Goal: Task Accomplishment & Management: Complete application form

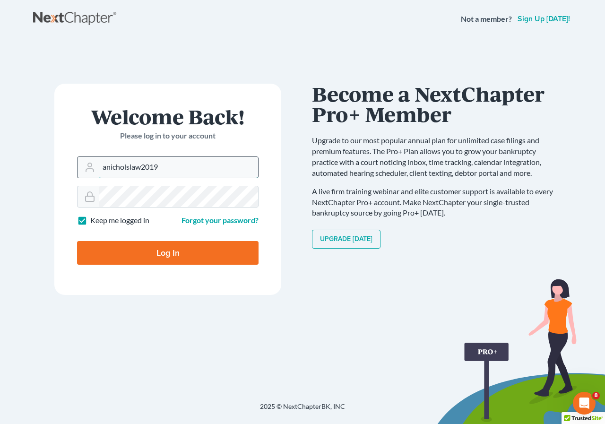
click at [165, 169] on input "anicholslaw2019" at bounding box center [178, 167] width 159 height 21
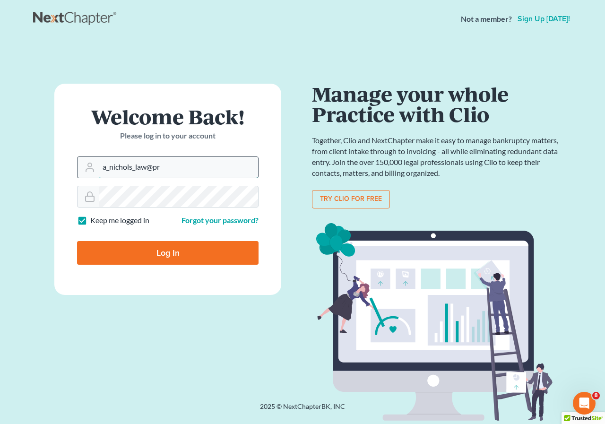
type input "[EMAIL_ADDRESS][DOMAIN_NAME]"
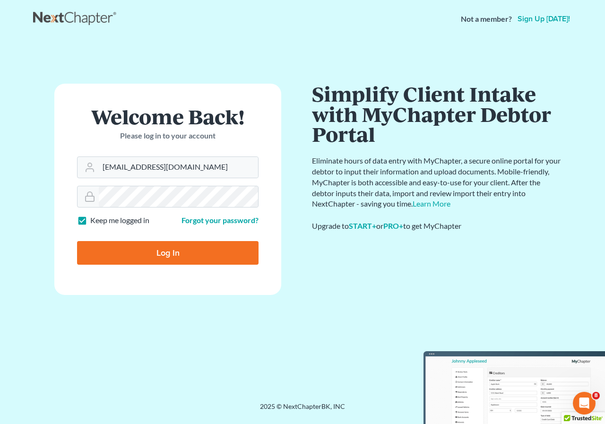
click at [106, 256] on input "Log In" at bounding box center [168, 253] width 182 height 24
type input "Thinking..."
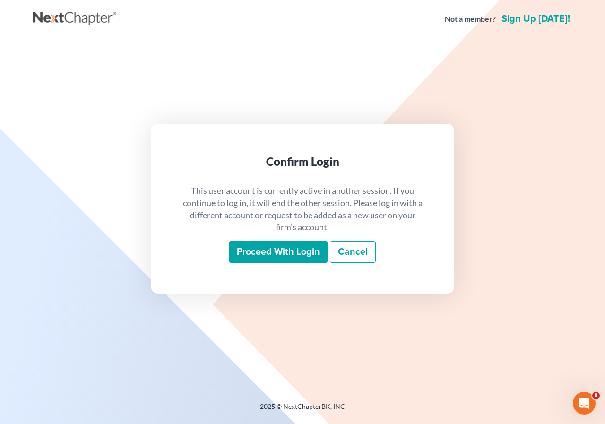
click at [271, 256] on input "Proceed with login" at bounding box center [278, 252] width 98 height 22
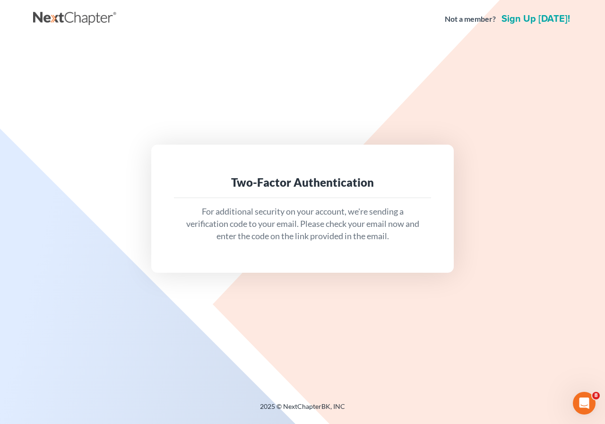
click at [276, 227] on p "For additional security on your account, we're sending a verification code to y…" at bounding box center [303, 224] width 242 height 36
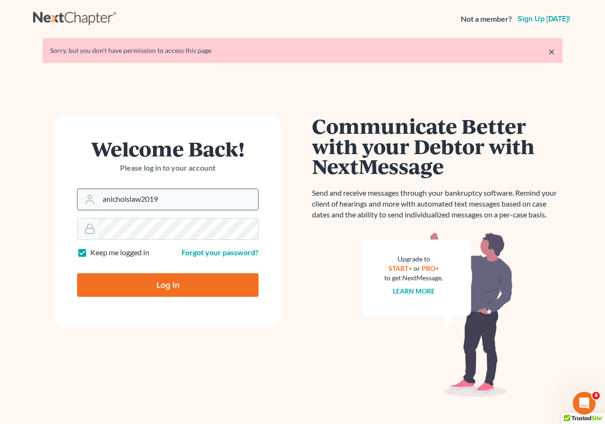
click at [183, 203] on input "anicholslaw2019" at bounding box center [178, 199] width 159 height 21
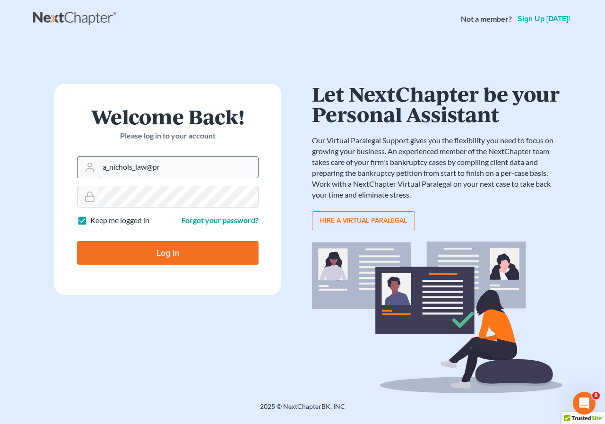
type input "a_nichols_law@protonmail.com"
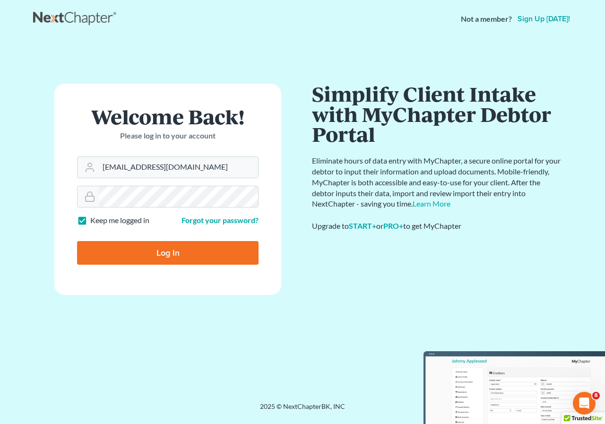
click at [104, 256] on input "Log In" at bounding box center [168, 253] width 182 height 24
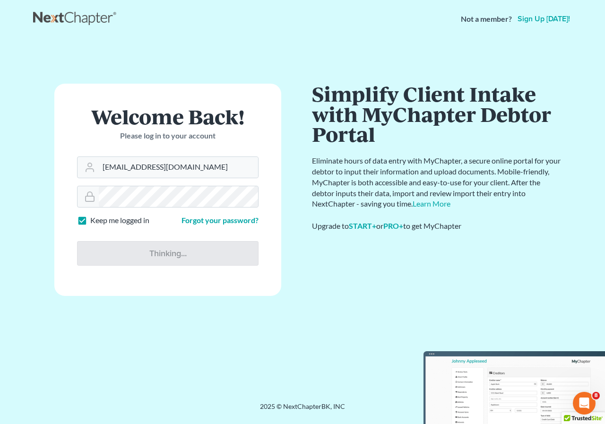
type input "Thinking..."
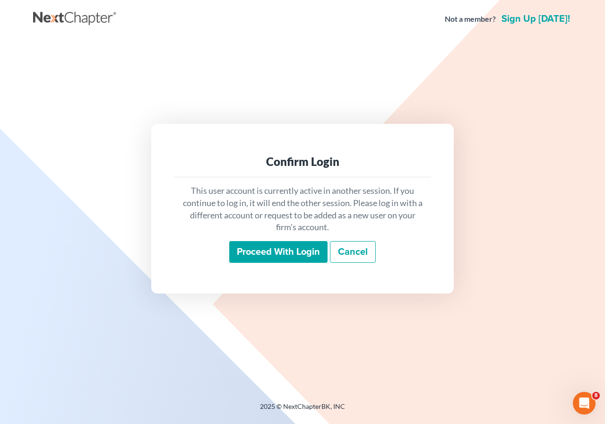
click at [274, 256] on input "Proceed with login" at bounding box center [278, 252] width 98 height 22
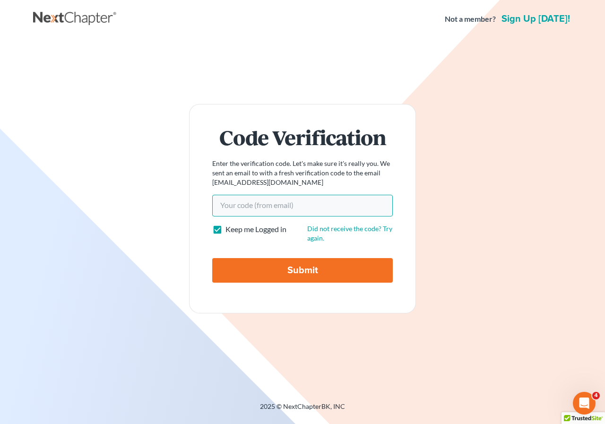
paste input "2f4d3b"
type input "2f4d3b"
click at [295, 264] on input "Submit" at bounding box center [302, 270] width 181 height 25
type input "Thinking..."
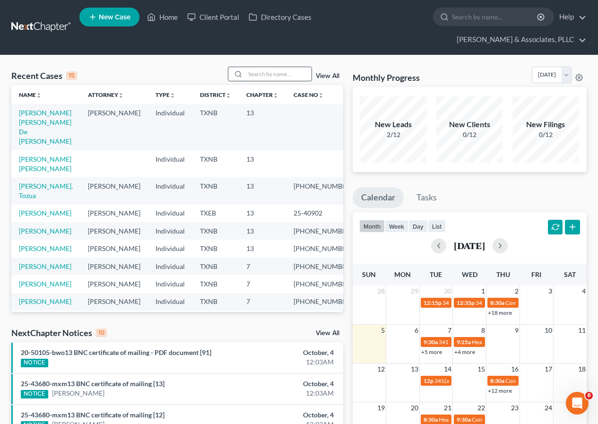
click at [281, 72] on input "search" at bounding box center [278, 74] width 66 height 14
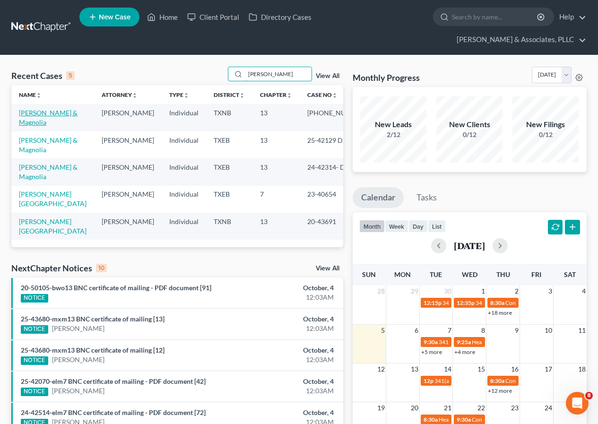
type input "[PERSON_NAME]"
click at [40, 117] on link "[PERSON_NAME] & Magnolia" at bounding box center [48, 118] width 59 height 18
select select "2"
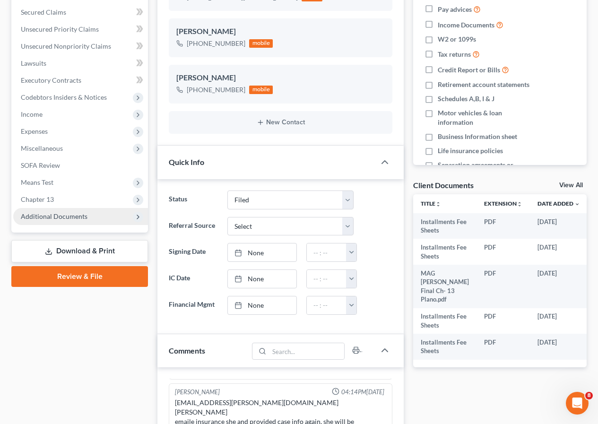
scroll to position [236, 0]
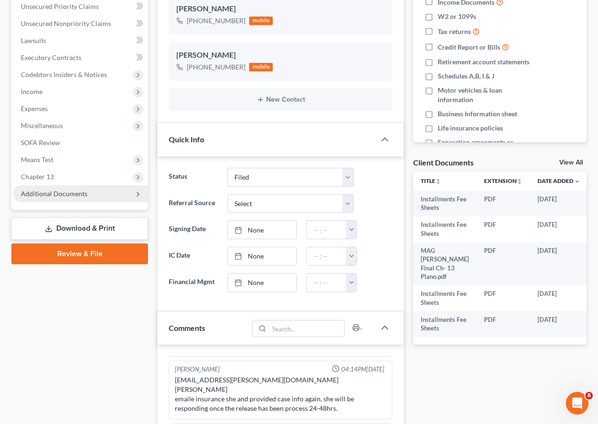
click at [57, 191] on span "Additional Documents" at bounding box center [54, 194] width 67 height 8
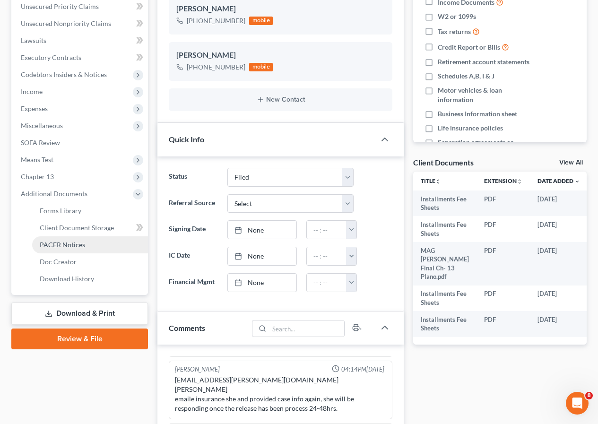
click at [77, 239] on link "PACER Notices" at bounding box center [90, 244] width 116 height 17
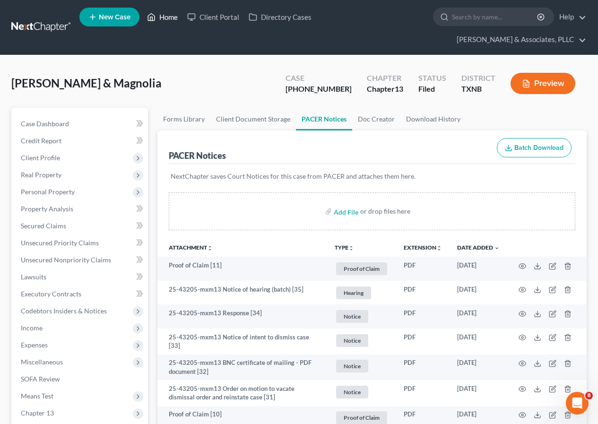
click at [166, 17] on link "Home" at bounding box center [162, 17] width 40 height 17
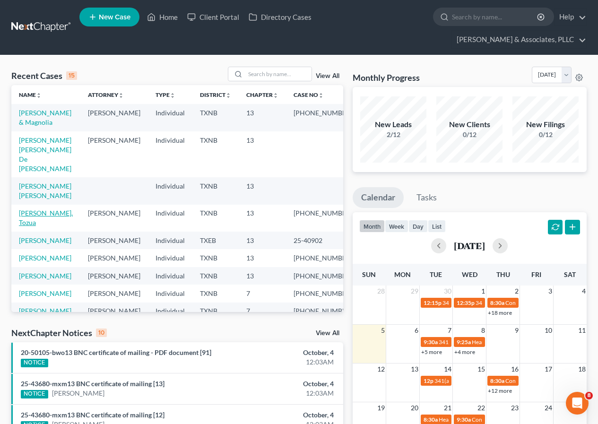
click at [43, 209] on link "[PERSON_NAME], Tozua" at bounding box center [46, 218] width 54 height 18
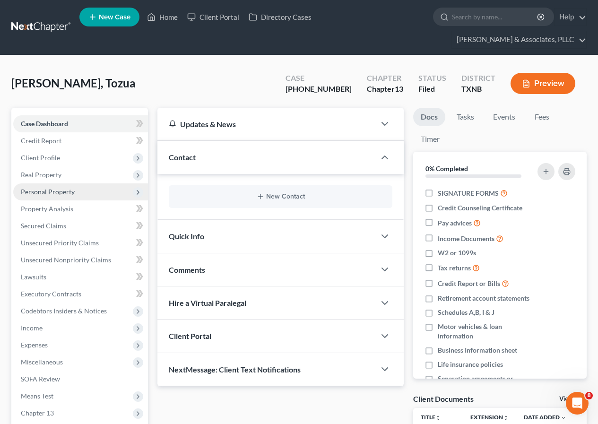
scroll to position [95, 0]
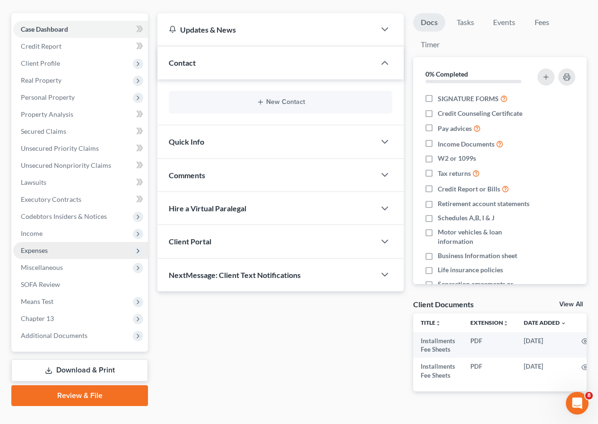
click at [50, 251] on span "Expenses" at bounding box center [80, 250] width 135 height 17
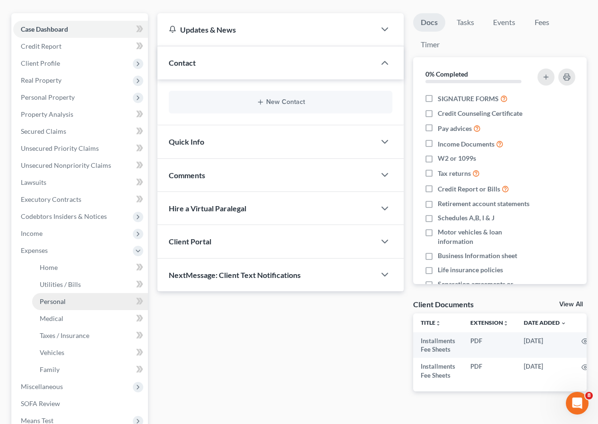
click at [63, 300] on span "Personal" at bounding box center [53, 302] width 26 height 8
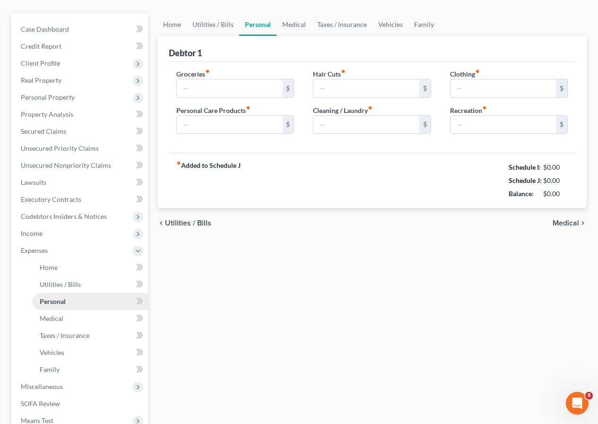
scroll to position [13, 0]
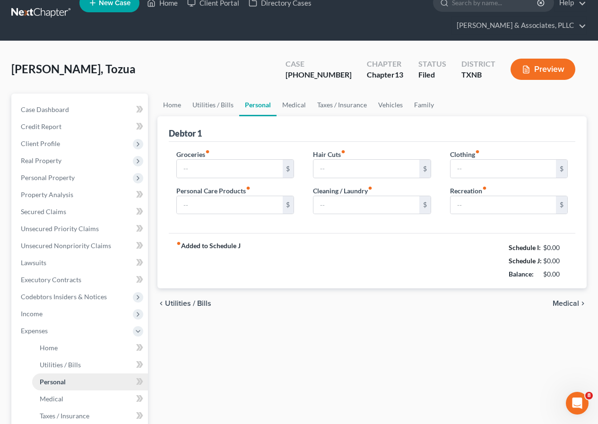
type input "900.00"
type input "150.00"
type input "300.00"
type input "75.00"
type input "200.00"
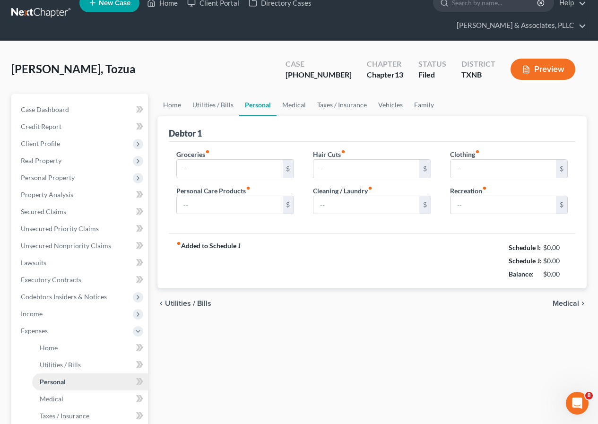
type input "37.00"
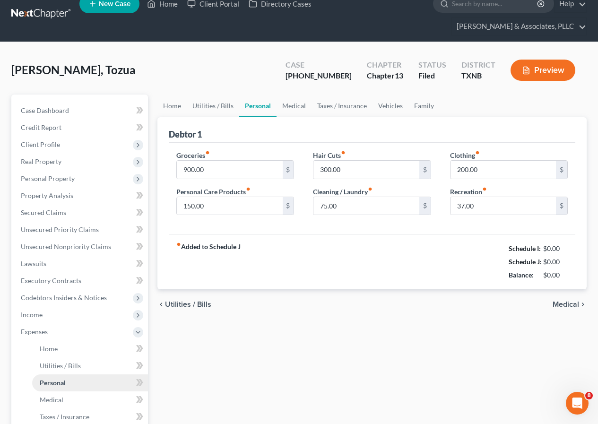
scroll to position [0, 0]
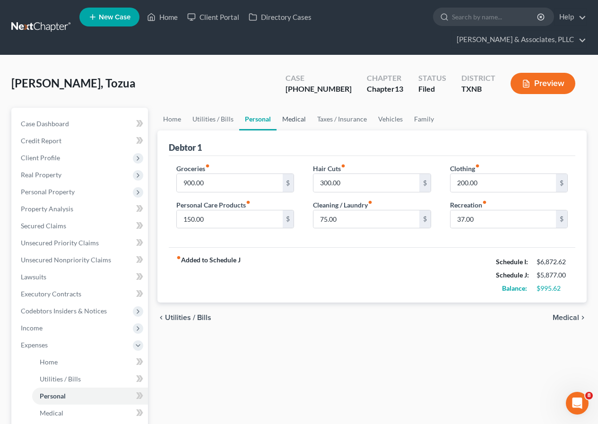
click at [289, 120] on link "Medical" at bounding box center [294, 119] width 35 height 23
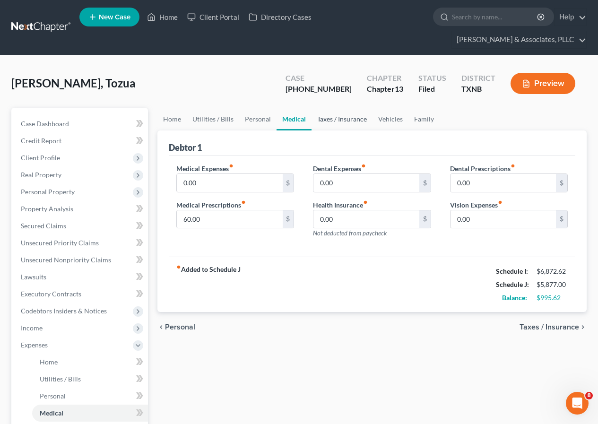
click at [335, 119] on link "Taxes / Insurance" at bounding box center [342, 119] width 61 height 23
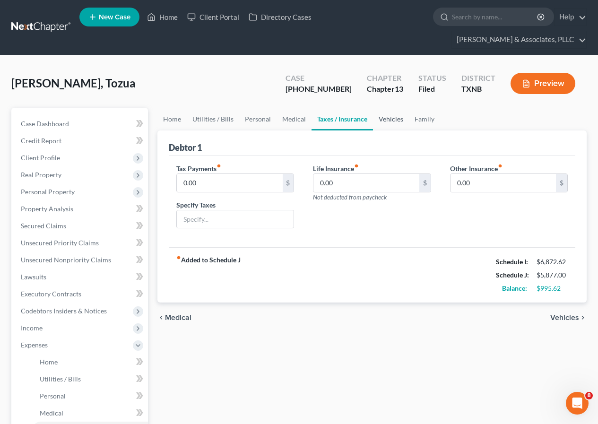
click at [381, 120] on link "Vehicles" at bounding box center [391, 119] width 36 height 23
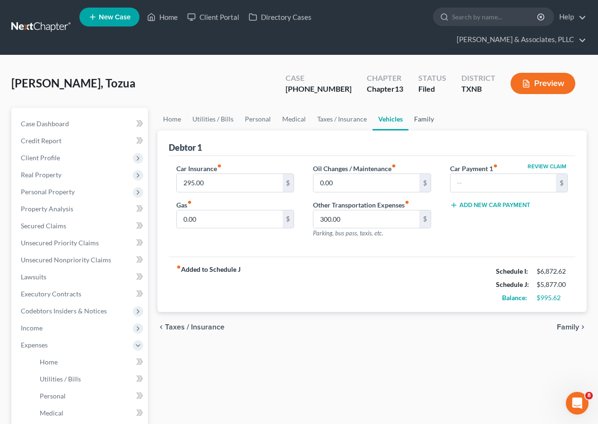
click at [417, 121] on link "Family" at bounding box center [424, 119] width 31 height 23
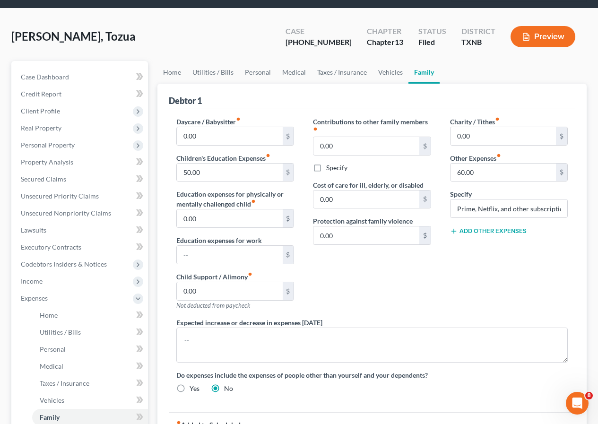
scroll to position [47, 0]
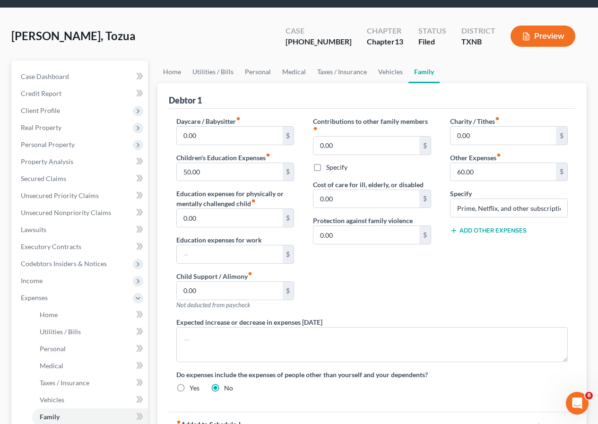
click at [481, 230] on button "Add Other Expenses" at bounding box center [488, 231] width 77 height 8
click at [457, 241] on input "0.00" at bounding box center [503, 245] width 105 height 18
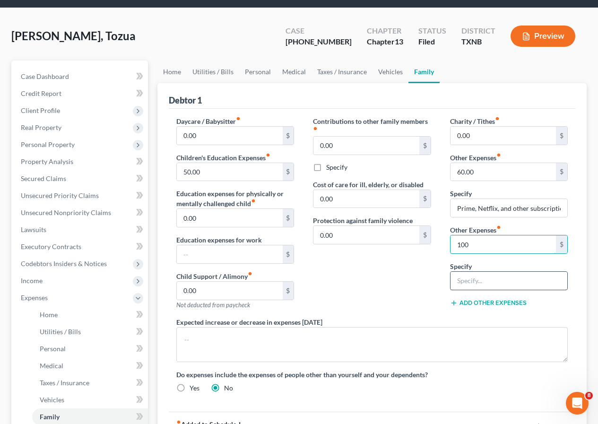
type input "100"
click at [465, 280] on input "text" at bounding box center [509, 281] width 117 height 18
type input "Emergency Savings"
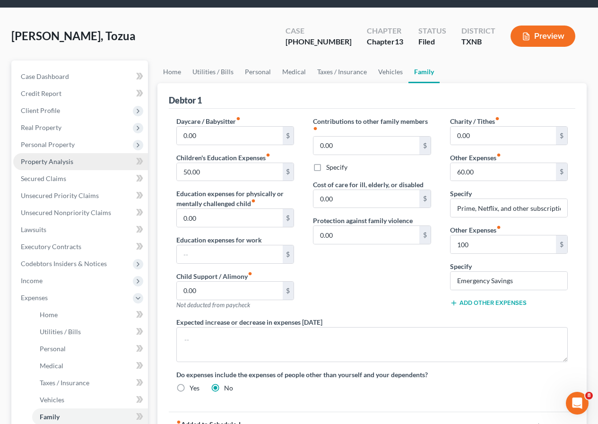
click at [40, 164] on span "Property Analysis" at bounding box center [47, 162] width 53 height 8
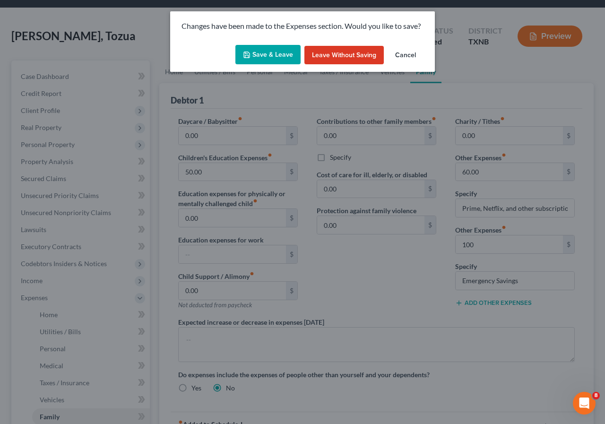
click at [262, 57] on button "Save & Leave" at bounding box center [268, 55] width 65 height 20
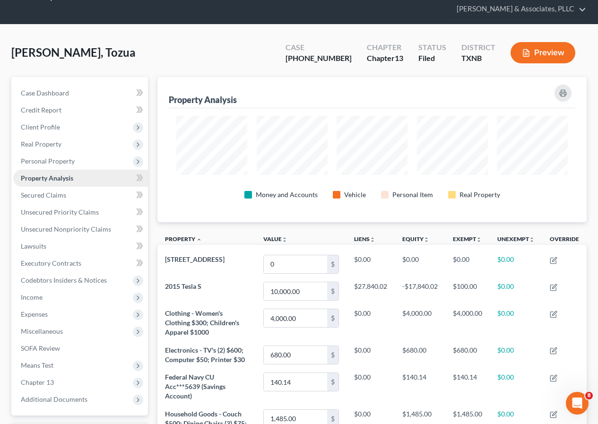
scroll to position [47, 0]
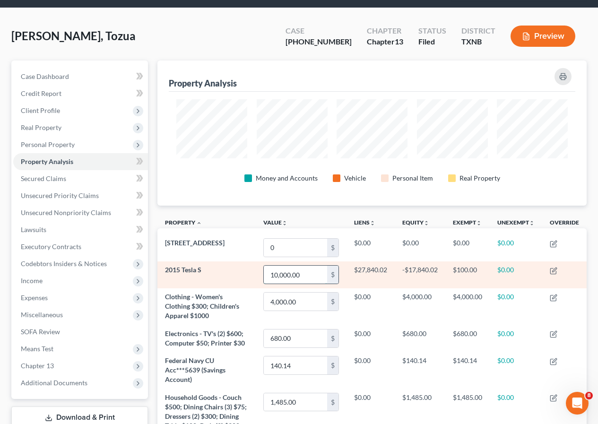
drag, startPoint x: 271, startPoint y: 275, endPoint x: 273, endPoint y: 286, distance: 10.6
click at [271, 276] on input "10,000.00" at bounding box center [295, 275] width 63 height 18
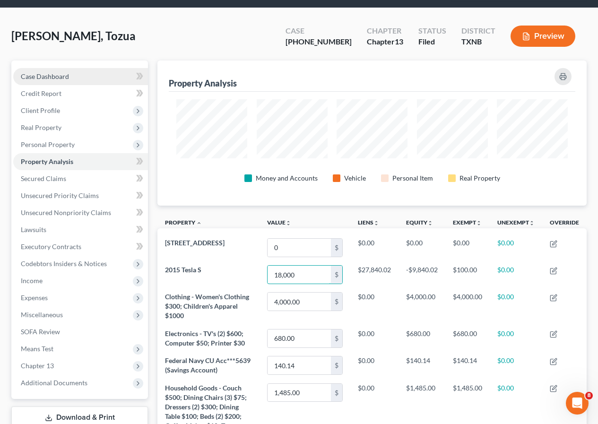
type input "18,000"
click at [52, 74] on span "Case Dashboard" at bounding box center [45, 76] width 48 height 8
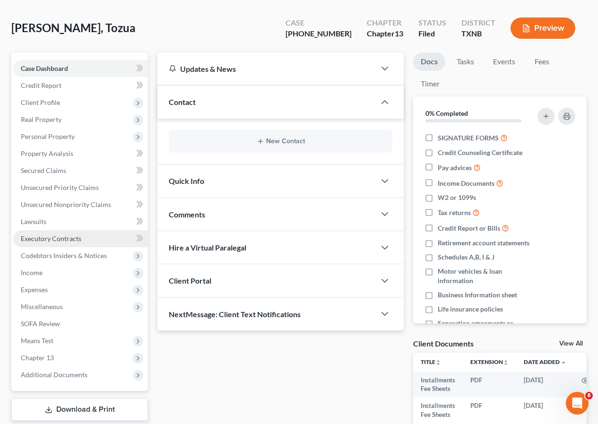
scroll to position [120, 0]
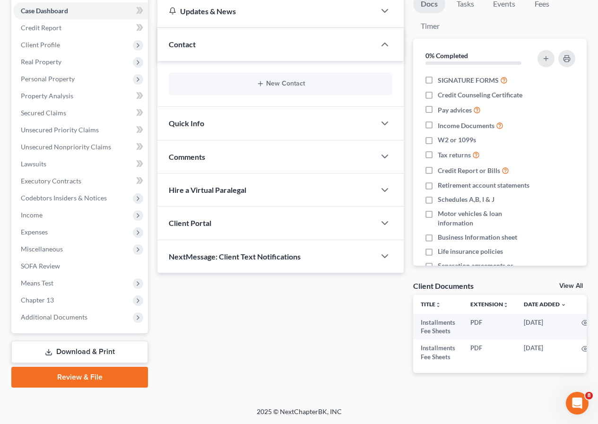
click at [88, 342] on link "Download & Print" at bounding box center [79, 352] width 137 height 22
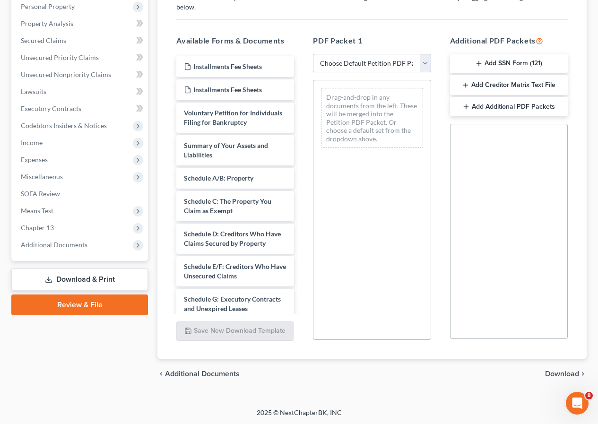
scroll to position [186, 0]
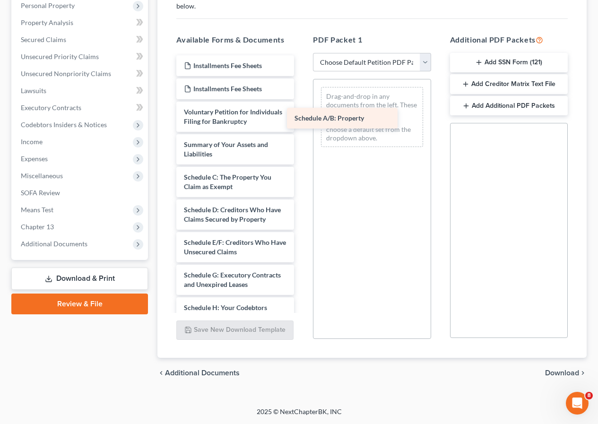
drag, startPoint x: 245, startPoint y: 186, endPoint x: 357, endPoint y: 117, distance: 131.3
click at [302, 117] on div "Schedule A/B: Property Installments Fee Sheets Installments Fee Sheets Voluntar…" at bounding box center [235, 324] width 133 height 538
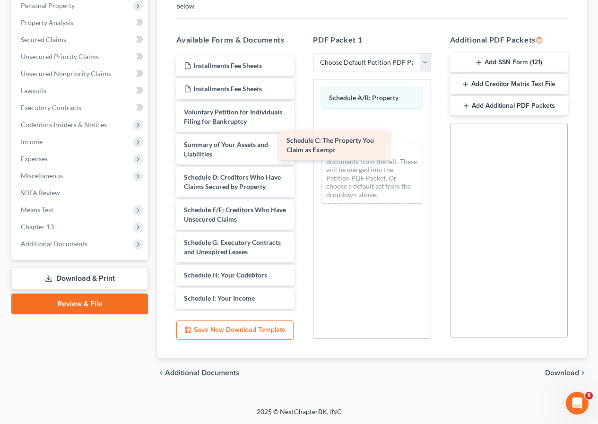
drag, startPoint x: 239, startPoint y: 195, endPoint x: 343, endPoint y: 148, distance: 114.5
click at [302, 148] on div "Schedule C: The Property You Claim as Exempt Installments Fee Sheets Installmen…" at bounding box center [235, 307] width 133 height 505
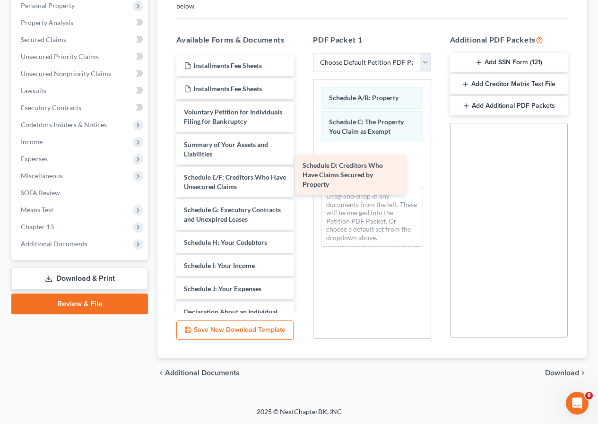
drag, startPoint x: 227, startPoint y: 201, endPoint x: 346, endPoint y: 180, distance: 121.2
click at [302, 180] on div "Schedule D: Creditors Who Have Claims Secured by Property Installments Fee Shee…" at bounding box center [235, 291] width 133 height 473
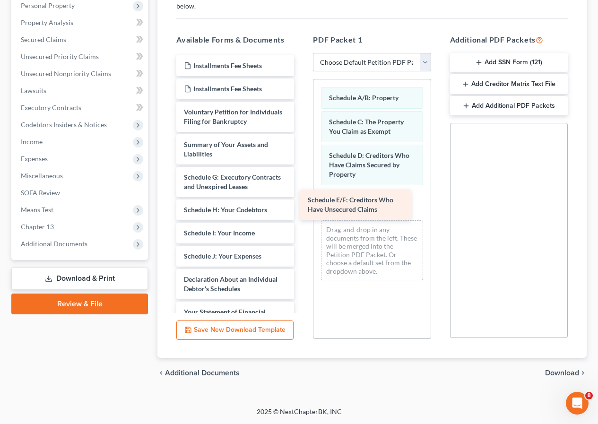
drag, startPoint x: 241, startPoint y: 192, endPoint x: 368, endPoint y: 204, distance: 127.4
click at [302, 204] on div "Schedule E/F: Creditors Who Have Unsecured Claims Installments Fee Sheets Insta…" at bounding box center [235, 275] width 133 height 440
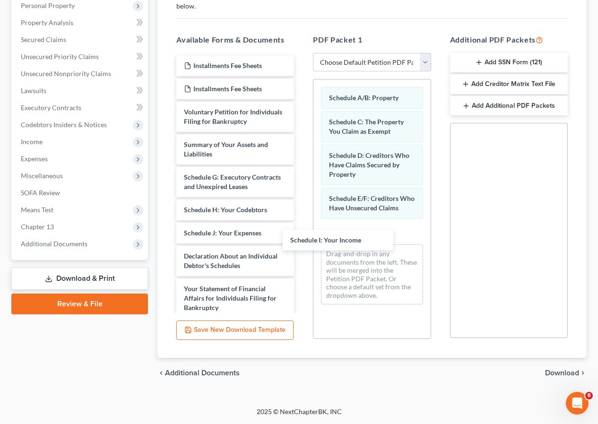
click at [302, 241] on div "Schedule I: Your Income Installments Fee Sheets Installments Fee Sheets Volunta…" at bounding box center [235, 263] width 133 height 417
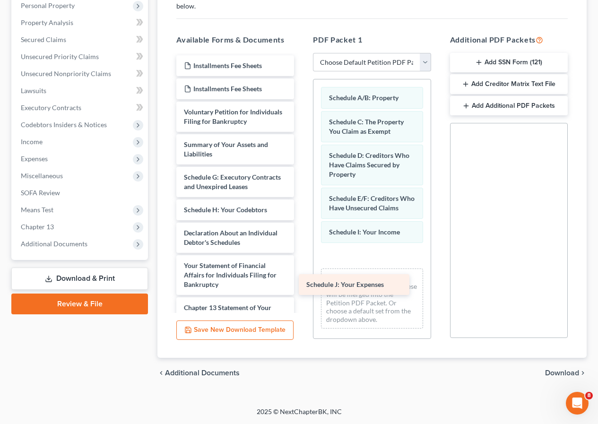
drag, startPoint x: 244, startPoint y: 243, endPoint x: 372, endPoint y: 281, distance: 133.8
click at [302, 281] on div "Schedule J: Your Expenses Installments Fee Sheets Installments Fee Sheets Volun…" at bounding box center [235, 252] width 133 height 394
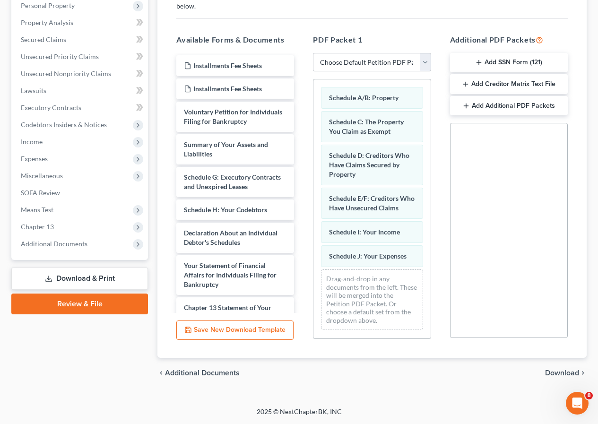
click at [554, 375] on span "Download" at bounding box center [562, 373] width 34 height 8
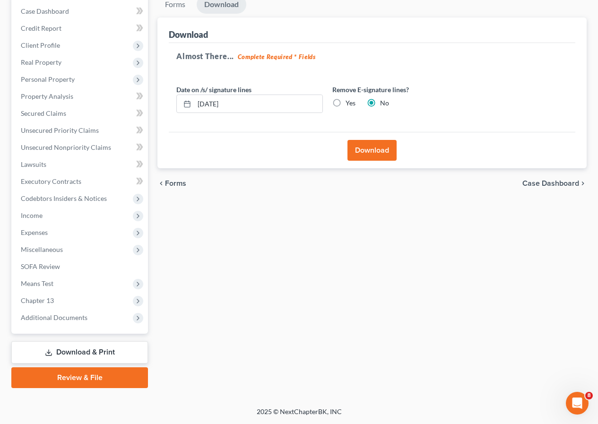
scroll to position [113, 0]
click at [374, 157] on button "Download" at bounding box center [372, 150] width 49 height 21
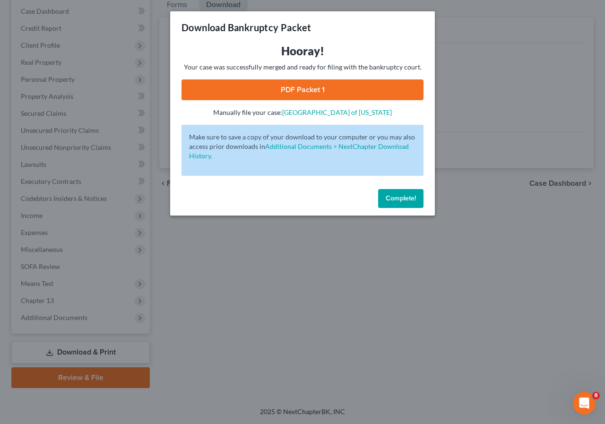
click at [292, 93] on link "PDF Packet 1" at bounding box center [303, 89] width 242 height 21
click at [399, 196] on span "Complete!" at bounding box center [401, 198] width 30 height 8
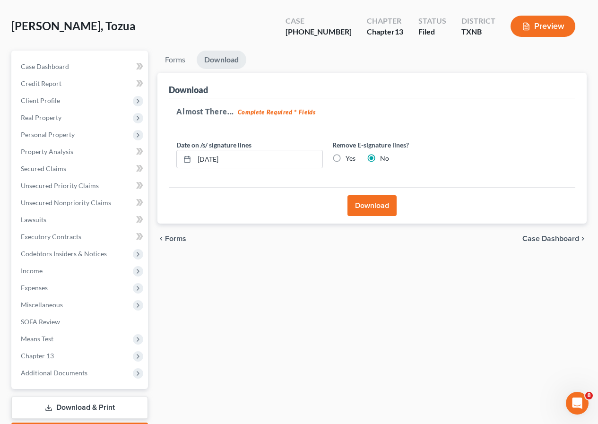
scroll to position [0, 0]
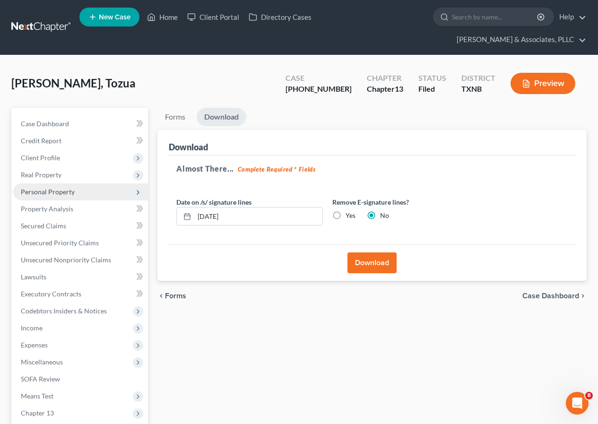
click at [54, 195] on span "Personal Property" at bounding box center [48, 192] width 54 height 8
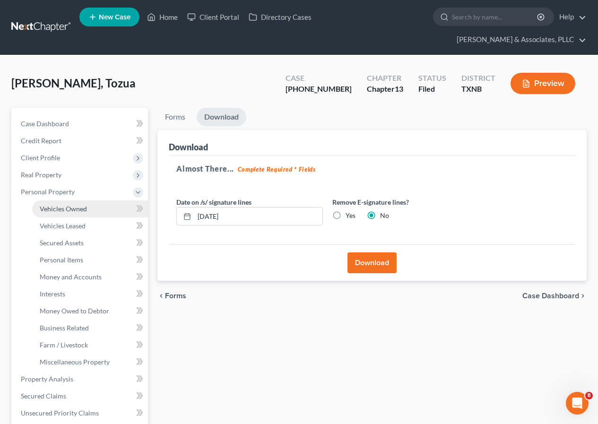
click at [74, 211] on span "Vehicles Owned" at bounding box center [63, 209] width 47 height 8
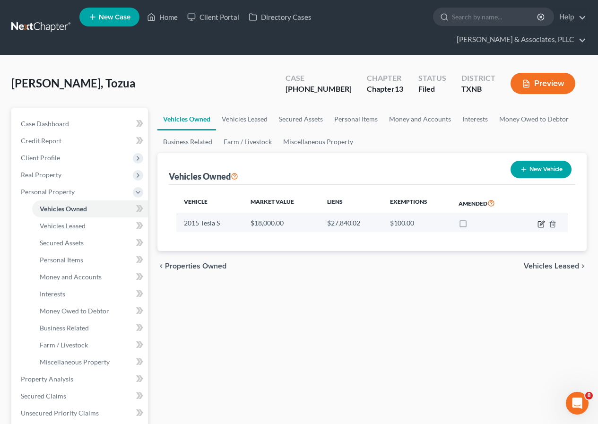
click at [538, 224] on icon "button" at bounding box center [541, 224] width 6 height 6
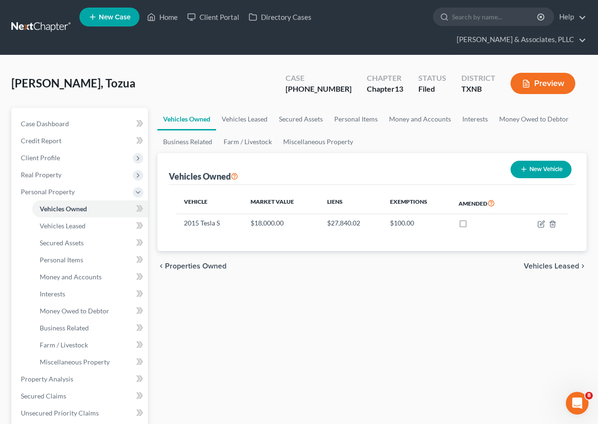
select select "0"
select select "11"
select select "1"
select select "0"
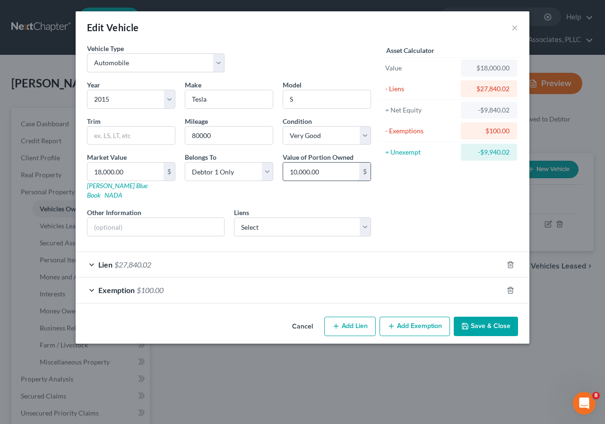
click at [289, 174] on input "10,000.00" at bounding box center [321, 172] width 76 height 18
type input "18,000"
click at [480, 319] on button "Save & Close" at bounding box center [486, 327] width 64 height 20
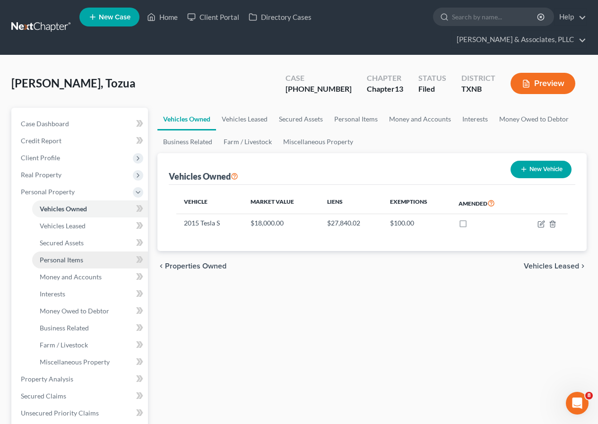
click at [73, 261] on span "Personal Items" at bounding box center [62, 260] width 44 height 8
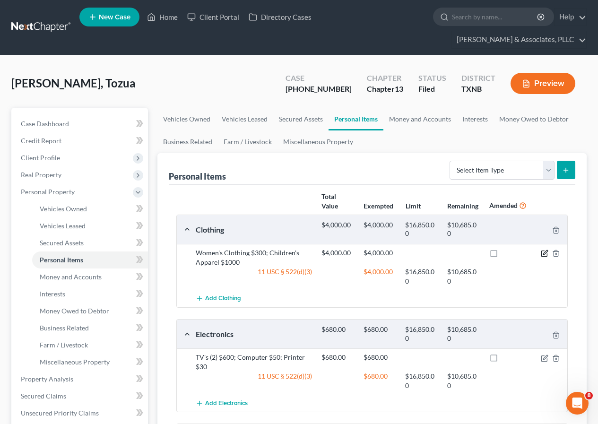
click at [543, 254] on icon "button" at bounding box center [545, 254] width 8 height 8
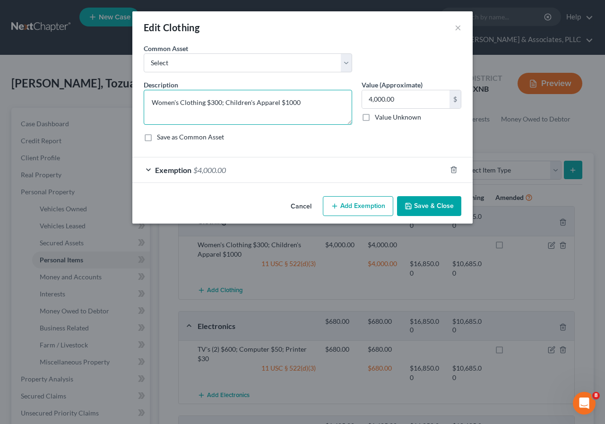
click at [211, 102] on textarea "Women's Clothing $300; Children's Apparel $1000" at bounding box center [248, 107] width 209 height 35
type textarea "Women's Clothing $700; Children's Apparel $1000"
click at [366, 98] on input "4,000.00" at bounding box center [406, 99] width 88 height 18
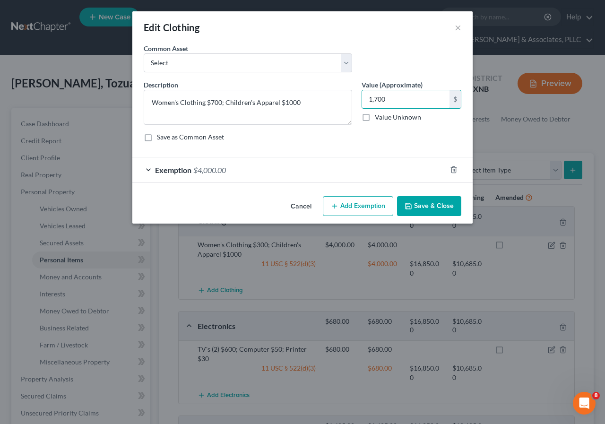
type input "1,700"
click at [218, 169] on span "$4,000.00" at bounding box center [209, 170] width 33 height 9
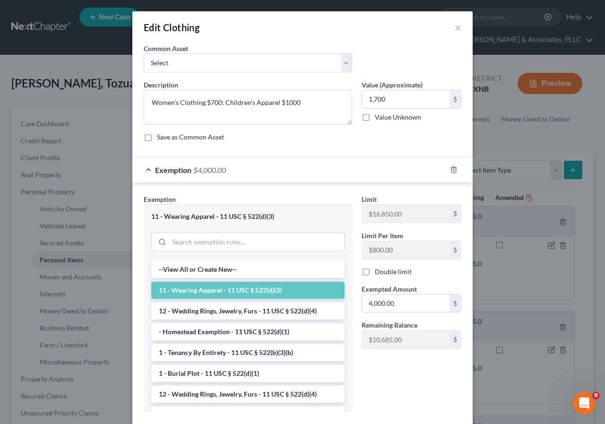
click at [213, 292] on li "11 - Wearing Apparel - 11 USC § 522(d)(3)" at bounding box center [247, 290] width 193 height 17
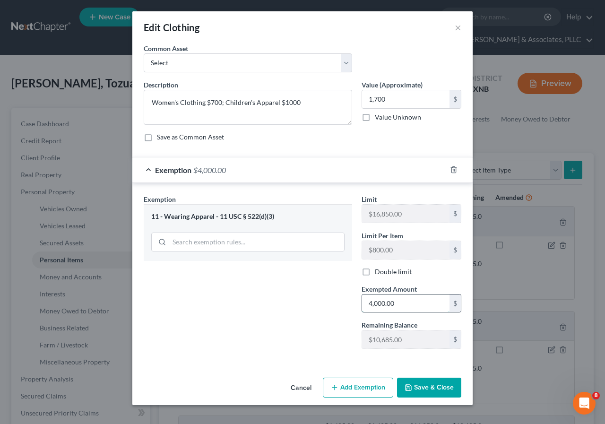
click at [367, 304] on input "4,000.00" at bounding box center [406, 304] width 88 height 18
type input "1,700"
click at [431, 387] on button "Save & Close" at bounding box center [429, 388] width 64 height 20
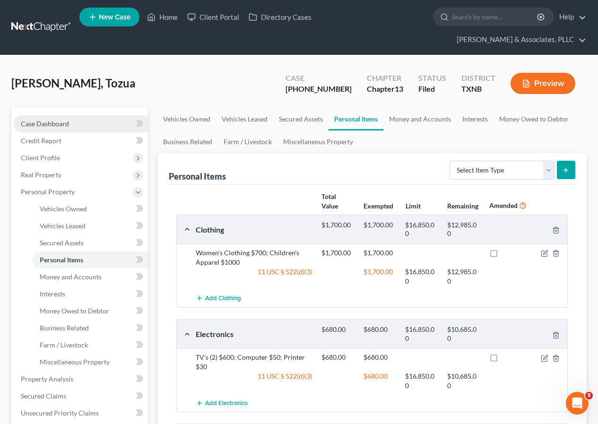
click at [46, 121] on span "Case Dashboard" at bounding box center [45, 124] width 48 height 8
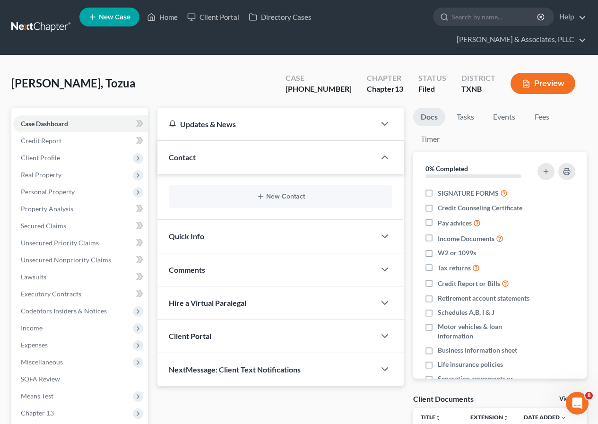
click at [534, 86] on button "Preview" at bounding box center [543, 83] width 65 height 21
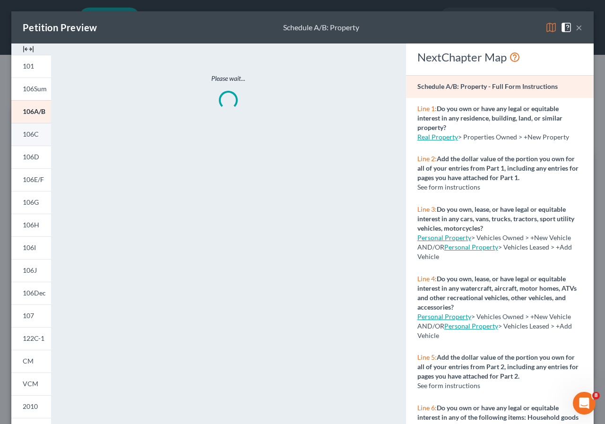
click at [37, 134] on span "106C" at bounding box center [31, 134] width 16 height 8
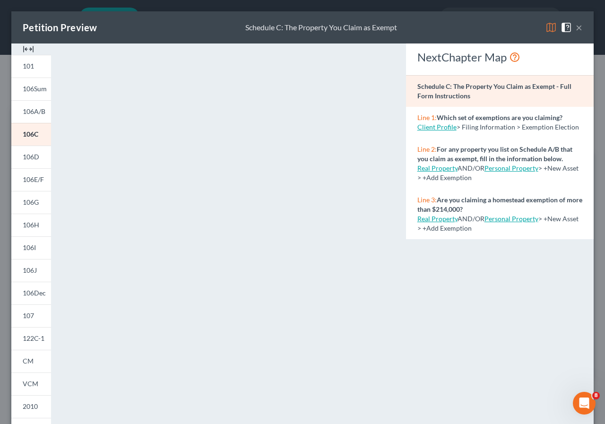
click at [576, 28] on button "×" at bounding box center [579, 27] width 7 height 11
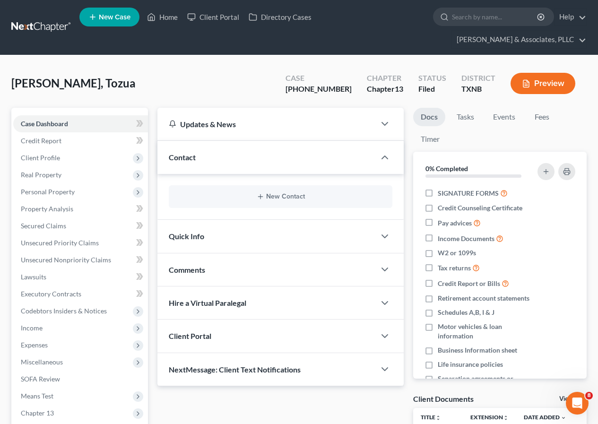
click at [535, 88] on button "Preview" at bounding box center [543, 83] width 65 height 21
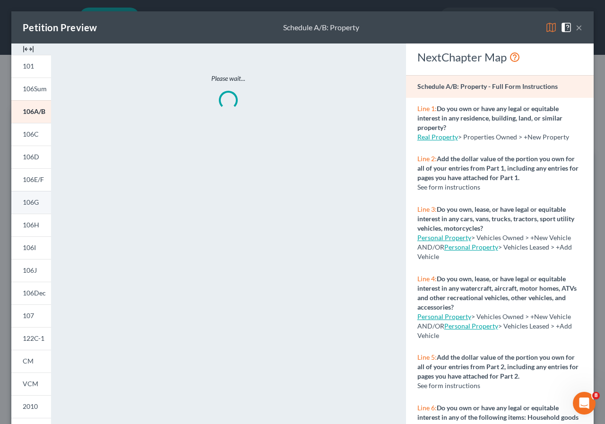
click at [37, 204] on span "106G" at bounding box center [31, 202] width 16 height 8
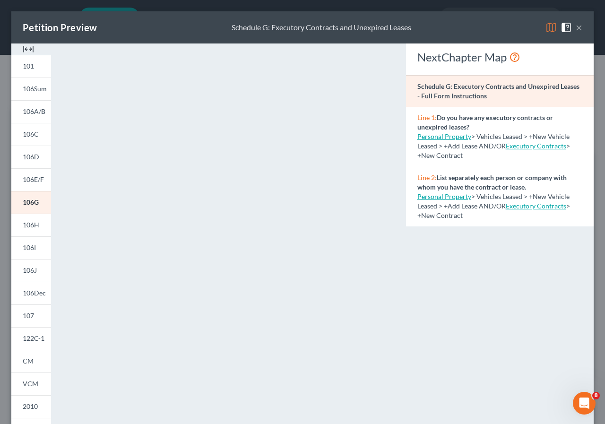
click at [576, 28] on button "×" at bounding box center [579, 27] width 7 height 11
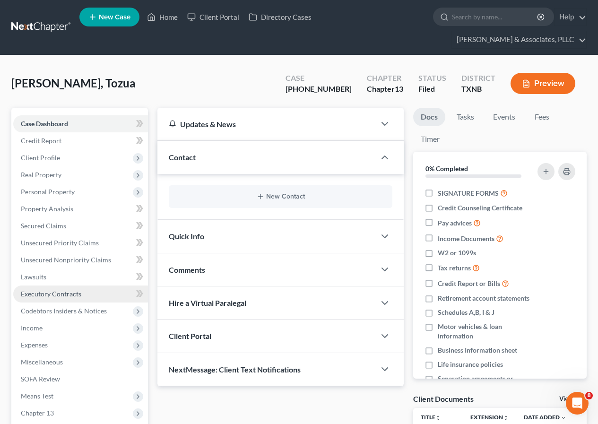
click at [53, 296] on span "Executory Contracts" at bounding box center [51, 294] width 61 height 8
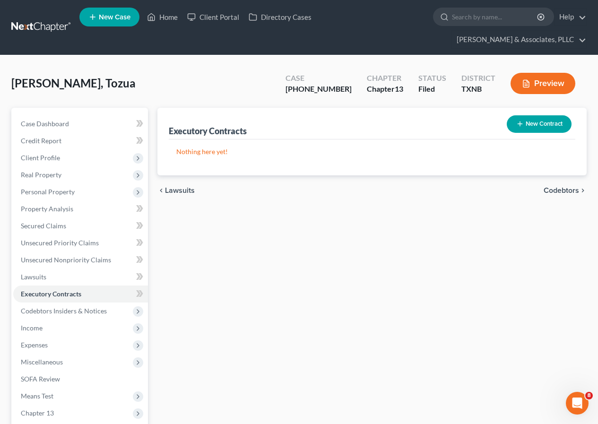
click at [530, 127] on button "New Contract" at bounding box center [539, 124] width 65 height 18
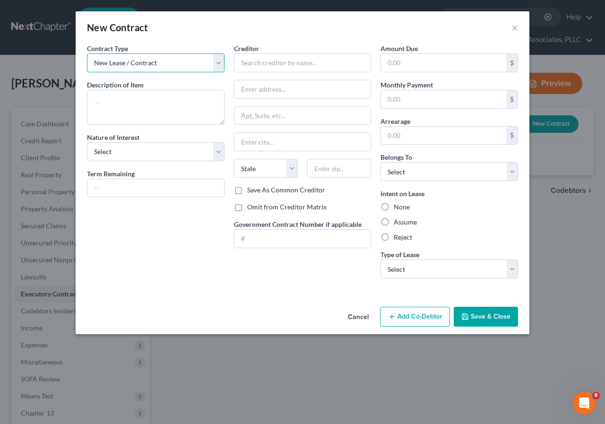
click at [220, 63] on select "New Lease / Contract New Timeshare" at bounding box center [156, 62] width 138 height 19
drag, startPoint x: 220, startPoint y: 63, endPoint x: 207, endPoint y: 66, distance: 14.1
click at [220, 63] on select "New Lease / Contract New Timeshare" at bounding box center [156, 62] width 138 height 19
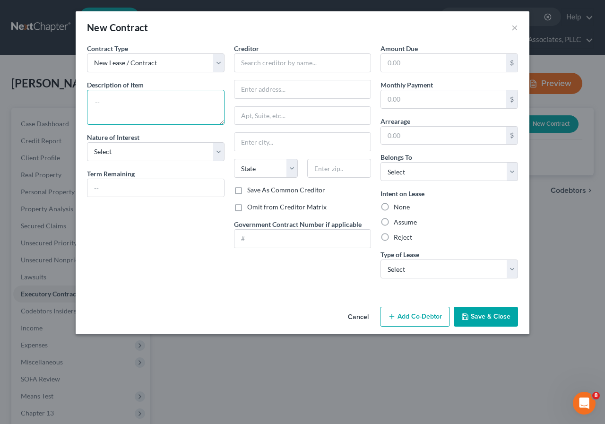
click at [158, 96] on textarea at bounding box center [156, 107] width 138 height 35
click at [394, 220] on label "Assume" at bounding box center [405, 222] width 23 height 9
click at [398, 220] on input "Assume" at bounding box center [401, 221] width 6 height 6
radio input "true"
click at [511, 271] on select "Select Real Estate Car Other" at bounding box center [450, 269] width 138 height 19
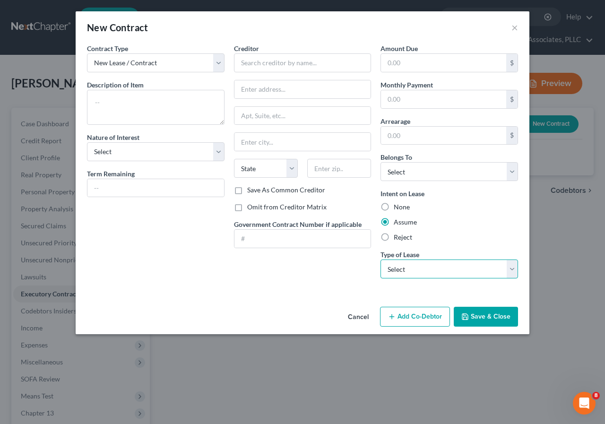
select select "0"
click at [381, 260] on select "Select Real Estate Car Other" at bounding box center [450, 269] width 138 height 19
click at [248, 67] on input "text" at bounding box center [303, 62] width 138 height 19
type input "Prairie Modern"
click at [481, 317] on button "Save & Close" at bounding box center [486, 317] width 64 height 20
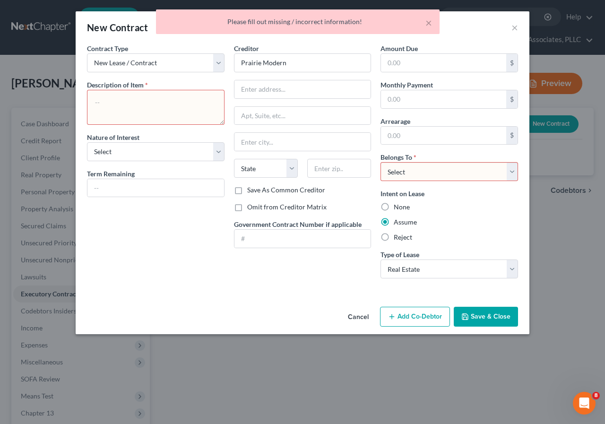
click at [154, 104] on textarea at bounding box center [156, 107] width 138 height 35
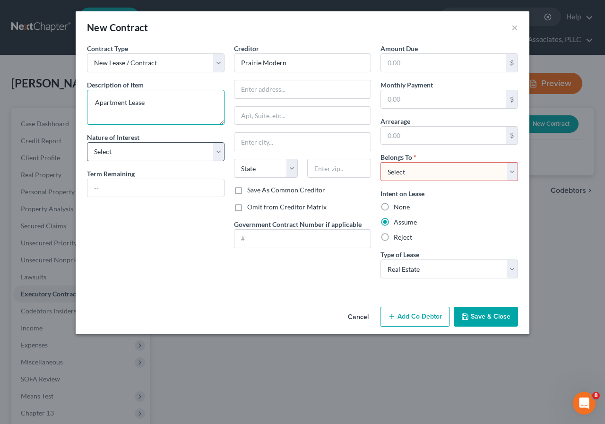
type textarea "Apartment Lease"
click at [220, 152] on select "Select Purchaser Agent Lessor Lessee" at bounding box center [156, 151] width 138 height 19
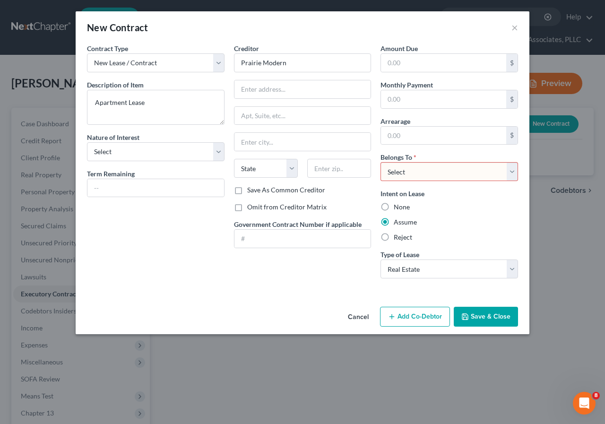
click at [510, 175] on select "Select Debtor 1 Only Debtor 2 Only Debtor 1 And Debtor 2 Only At Least One Of T…" at bounding box center [450, 171] width 138 height 19
select select "0"
click at [381, 162] on select "Select Debtor 1 Only Debtor 2 Only Debtor 1 And Debtor 2 Only At Least One Of T…" at bounding box center [450, 171] width 138 height 19
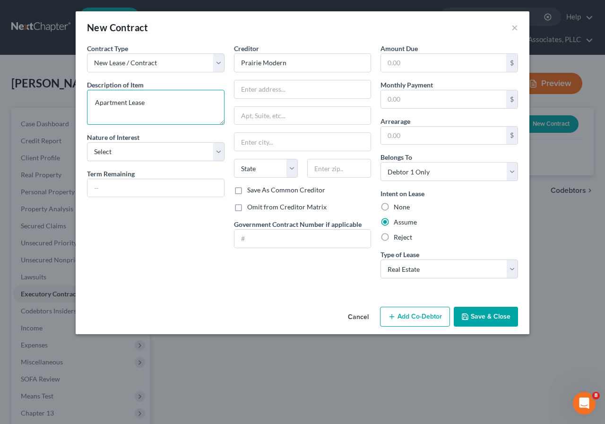
click at [167, 105] on textarea "Apartment Lease" at bounding box center [156, 107] width 138 height 35
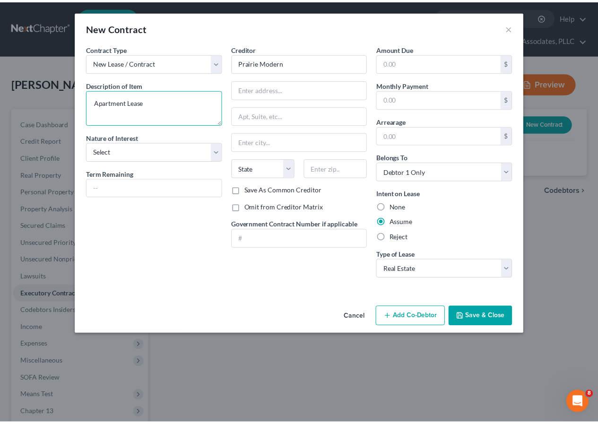
scroll to position [2, 0]
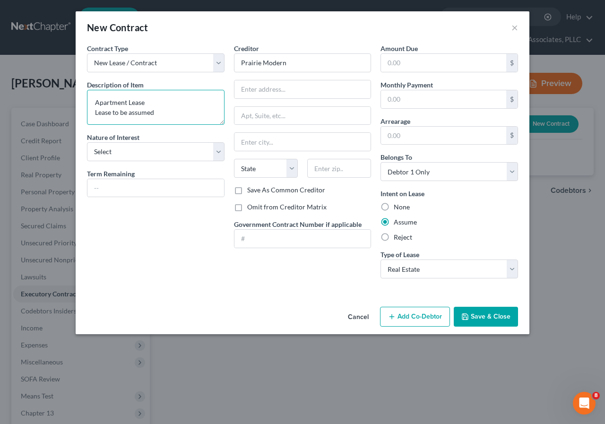
type textarea "Apartment Lease Lease to be assumed"
click at [481, 314] on button "Save & Close" at bounding box center [486, 317] width 64 height 20
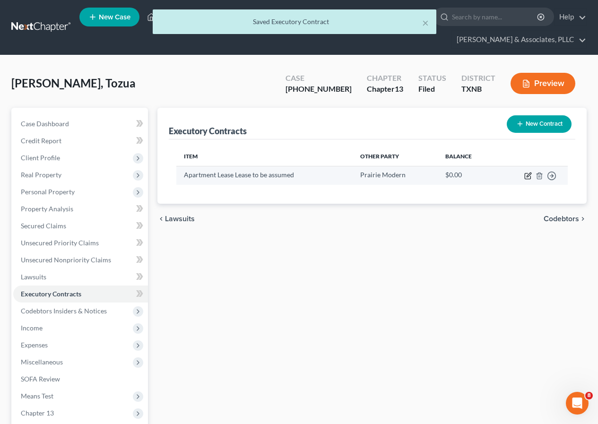
click at [528, 176] on icon "button" at bounding box center [529, 176] width 8 height 8
select select "0"
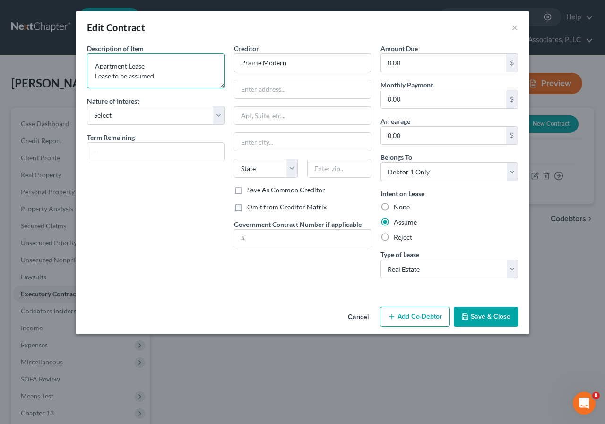
drag, startPoint x: 94, startPoint y: 78, endPoint x: 92, endPoint y: 102, distance: 24.7
click at [95, 81] on textarea "Apartment Lease Lease to be assumed" at bounding box center [156, 70] width 138 height 35
type textarea "Apartment Lease (Lease to be assumed)"
click at [489, 317] on button "Save & Close" at bounding box center [486, 317] width 64 height 20
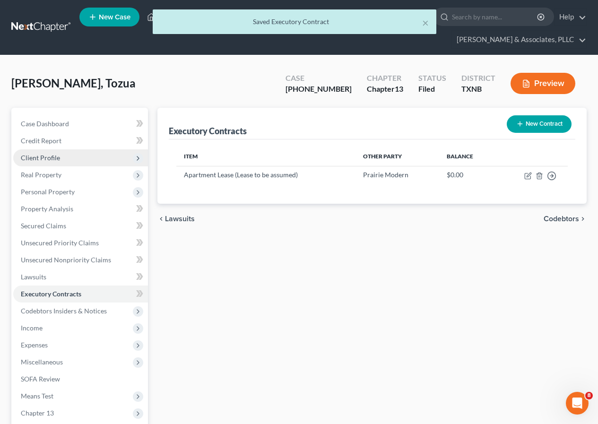
click at [61, 156] on span "Client Profile" at bounding box center [80, 157] width 135 height 17
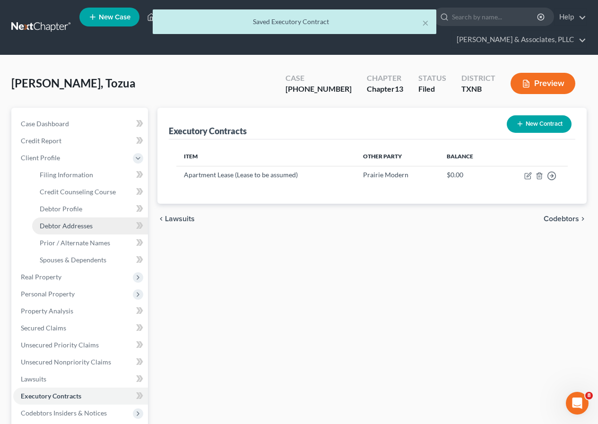
click at [80, 222] on span "Debtor Addresses" at bounding box center [66, 226] width 53 height 8
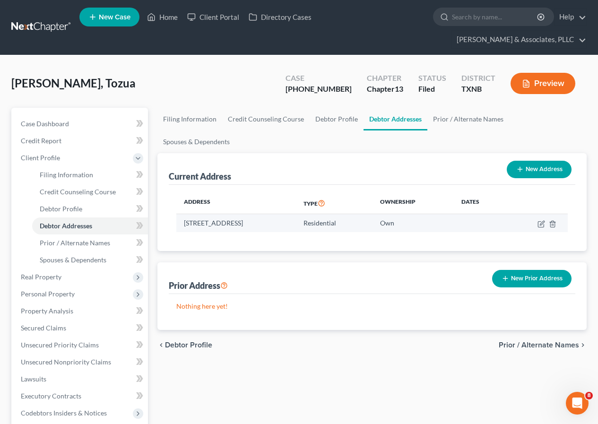
drag, startPoint x: 185, startPoint y: 201, endPoint x: 362, endPoint y: 203, distance: 176.4
click at [296, 214] on td "[STREET_ADDRESS]" at bounding box center [235, 223] width 119 height 18
copy td "[STREET_ADDRESS]"
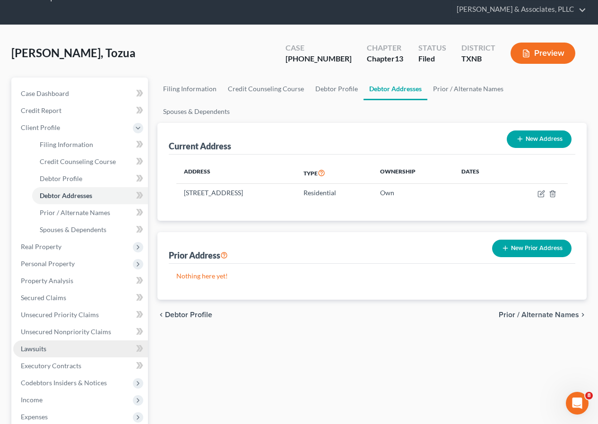
scroll to position [47, 0]
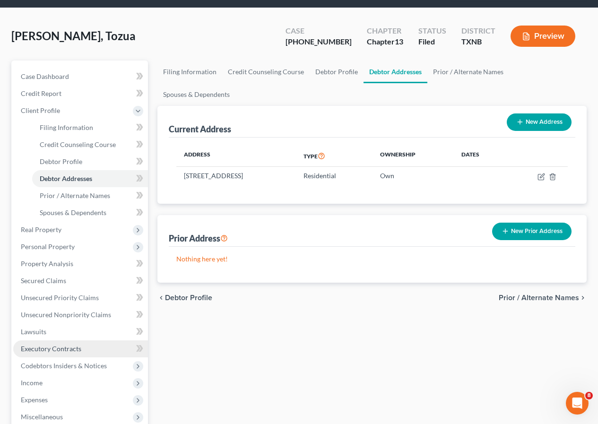
click at [72, 350] on span "Executory Contracts" at bounding box center [51, 349] width 61 height 8
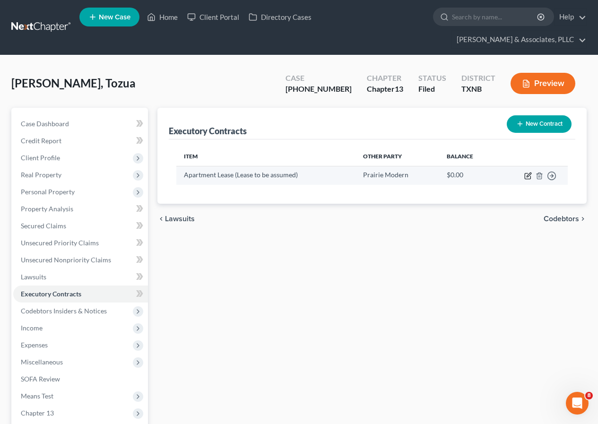
click at [527, 175] on icon "button" at bounding box center [529, 176] width 8 height 8
select select "0"
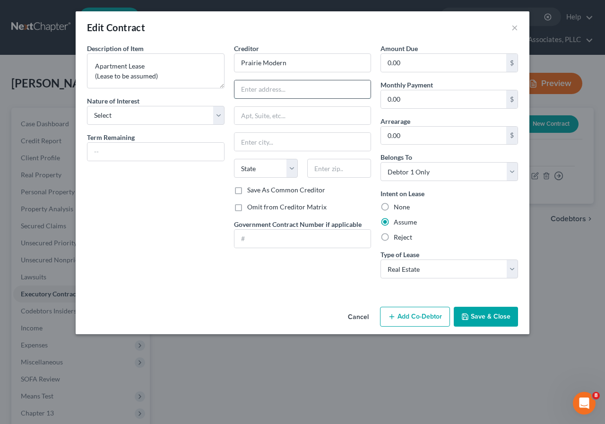
paste input "[STREET_ADDRESS]"
click at [264, 89] on input "[STREET_ADDRESS]" at bounding box center [303, 89] width 137 height 18
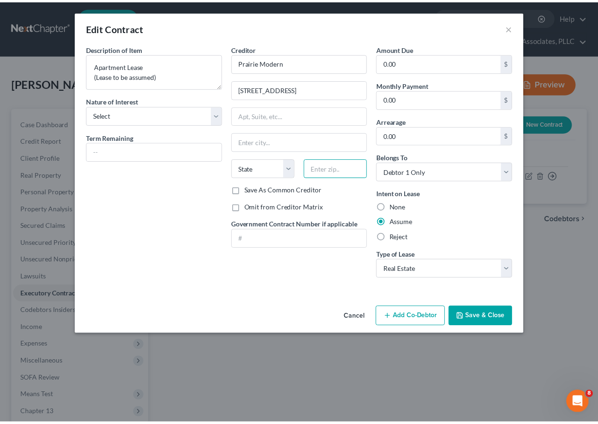
scroll to position [0, 0]
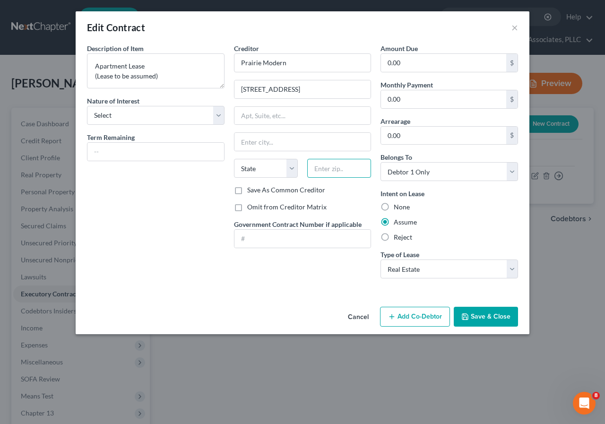
click at [326, 167] on input "text" at bounding box center [339, 168] width 64 height 19
click at [316, 88] on input "[STREET_ADDRESS]" at bounding box center [303, 89] width 137 height 18
type input "[STREET_ADDRESS]"
click at [322, 170] on input "text" at bounding box center [339, 168] width 64 height 19
type input "75051"
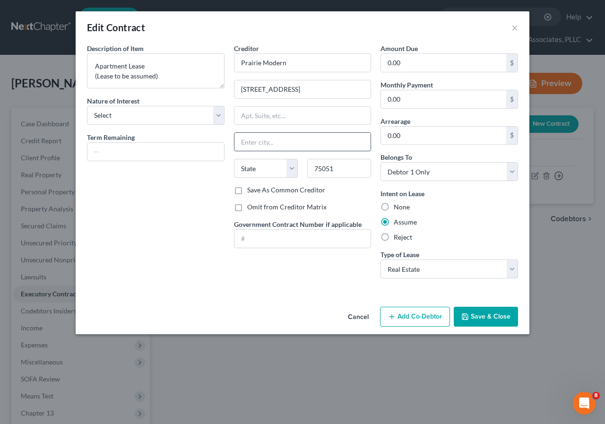
click at [327, 142] on input "text" at bounding box center [303, 142] width 137 height 18
type input "[GEOGRAPHIC_DATA]"
select select "45"
drag, startPoint x: 299, startPoint y: 89, endPoint x: 299, endPoint y: 116, distance: 27.4
click at [299, 91] on input "[STREET_ADDRESS]" at bounding box center [303, 89] width 137 height 18
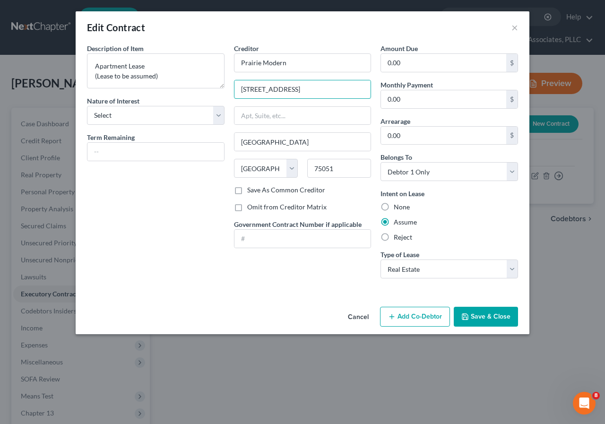
type input "[STREET_ADDRESS]"
click at [479, 317] on button "Save & Close" at bounding box center [486, 317] width 64 height 20
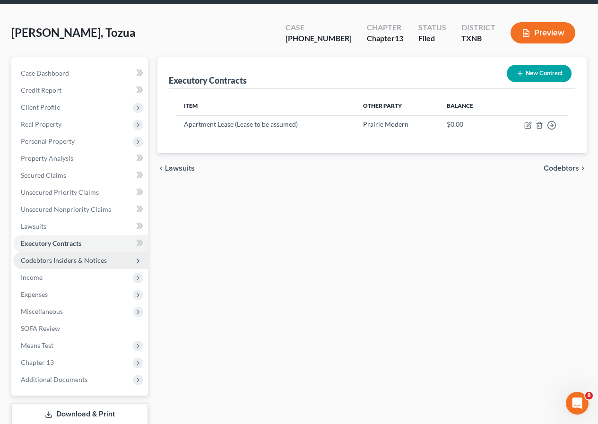
scroll to position [113, 0]
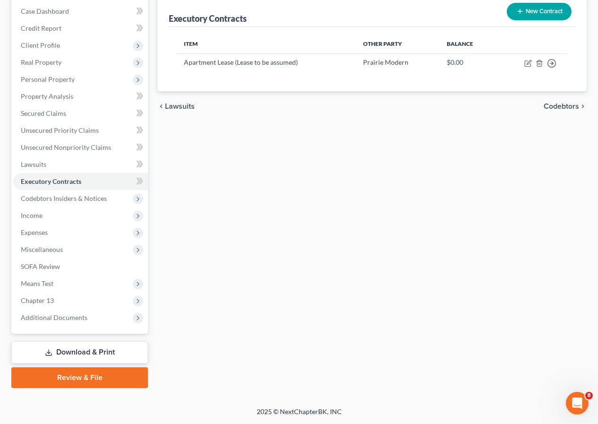
click at [73, 352] on link "Download & Print" at bounding box center [79, 352] width 137 height 22
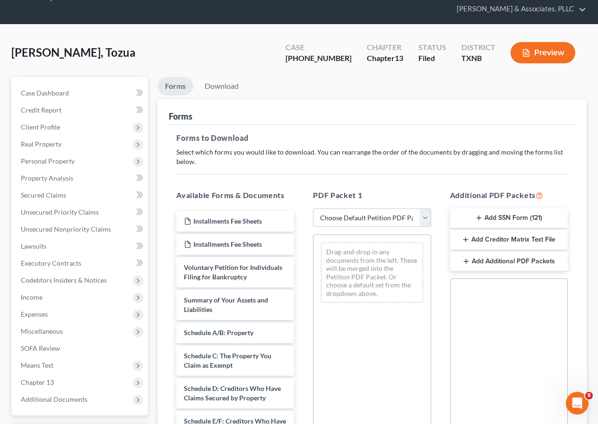
scroll to position [47, 0]
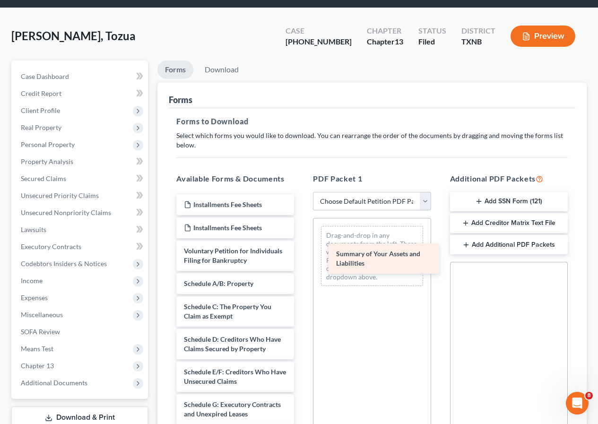
drag, startPoint x: 220, startPoint y: 303, endPoint x: 373, endPoint y: 263, distance: 157.3
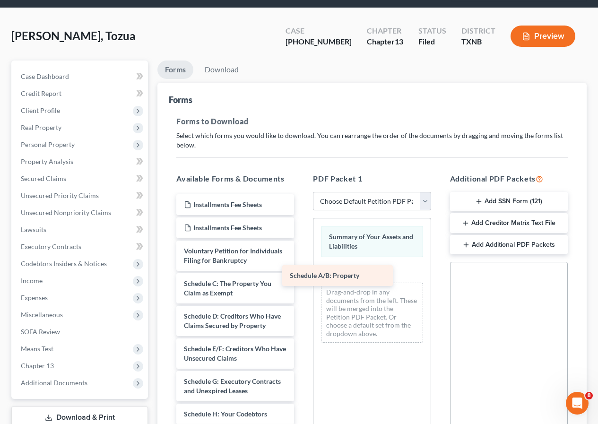
drag, startPoint x: 250, startPoint y: 296, endPoint x: 371, endPoint y: 271, distance: 123.5
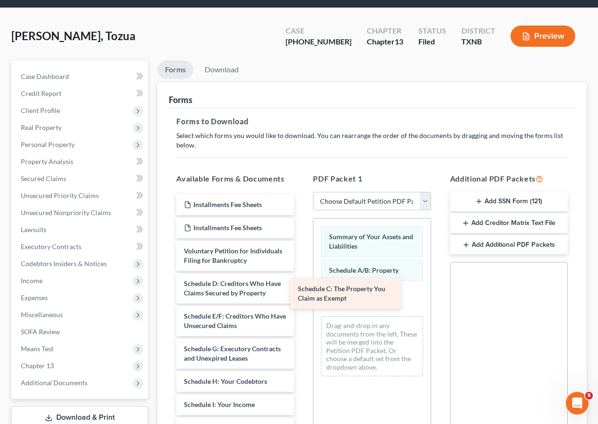
drag, startPoint x: 248, startPoint y: 302, endPoint x: 366, endPoint y: 298, distance: 117.4
click at [302, 298] on div "Schedule C: The Property You Claim as Exempt Installments Fee Sheets Installmen…" at bounding box center [235, 430] width 133 height 473
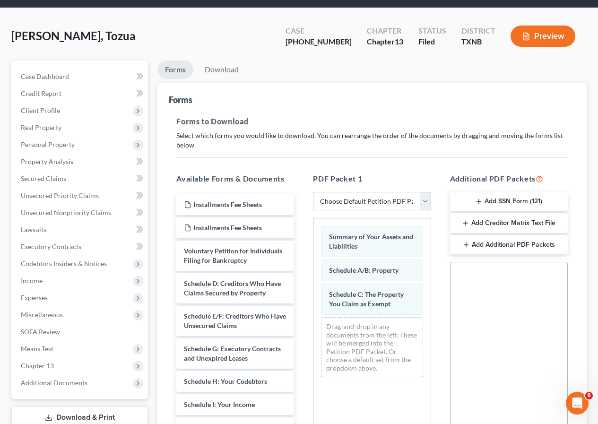
scroll to position [142, 0]
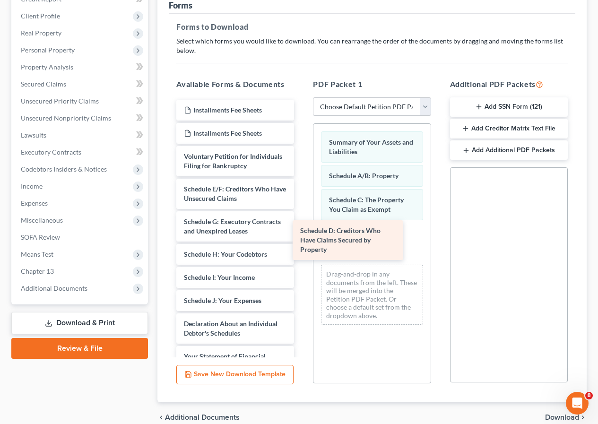
drag, startPoint x: 244, startPoint y: 202, endPoint x: 360, endPoint y: 234, distance: 120.7
click at [302, 234] on div "Schedule D: Creditors Who Have Claims Secured by Property Installments Fee Shee…" at bounding box center [235, 320] width 133 height 440
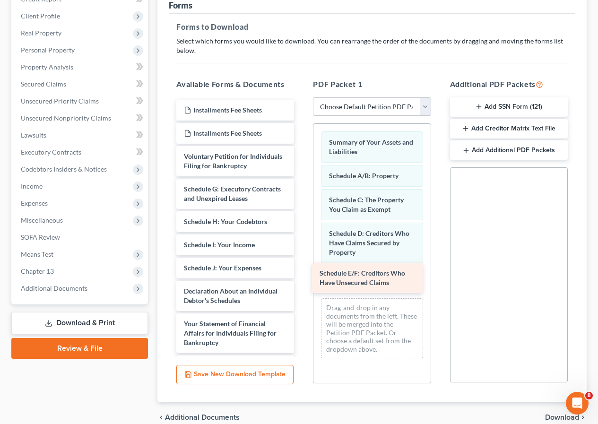
drag, startPoint x: 245, startPoint y: 205, endPoint x: 382, endPoint y: 280, distance: 155.4
click at [302, 280] on div "Schedule E/F: Creditors Who Have Unsecured Claims Installments Fee Sheets Insta…" at bounding box center [235, 303] width 133 height 407
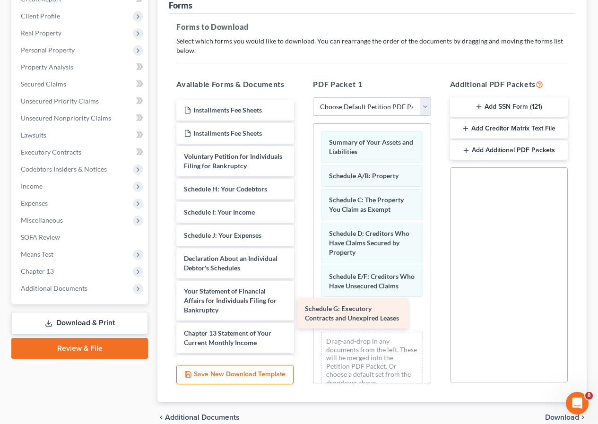
drag, startPoint x: 244, startPoint y: 204, endPoint x: 365, endPoint y: 315, distance: 163.7
click at [302, 315] on div "Schedule G: Executory Contracts and Unexpired Leases Installments Fee Sheets In…" at bounding box center [235, 287] width 133 height 375
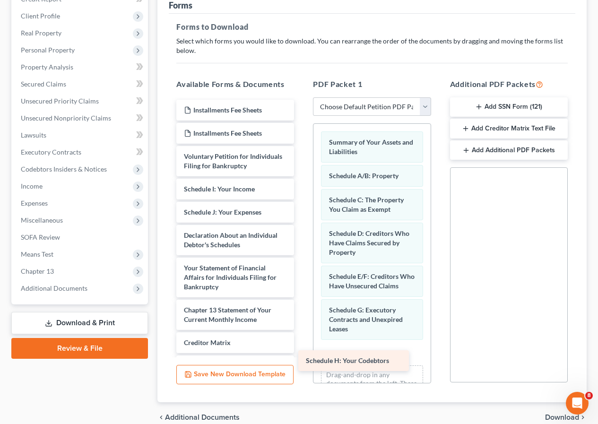
drag, startPoint x: 246, startPoint y: 195, endPoint x: 374, endPoint y: 356, distance: 205.4
click at [302, 356] on div "Schedule H: Your Codebtors Installments Fee Sheets Installments Fee Sheets Volu…" at bounding box center [235, 275] width 133 height 351
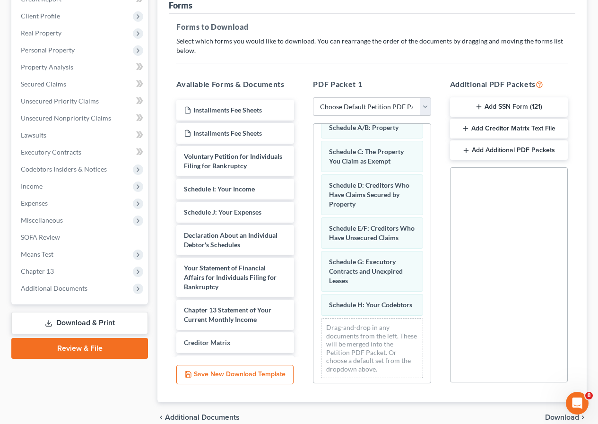
scroll to position [57, 0]
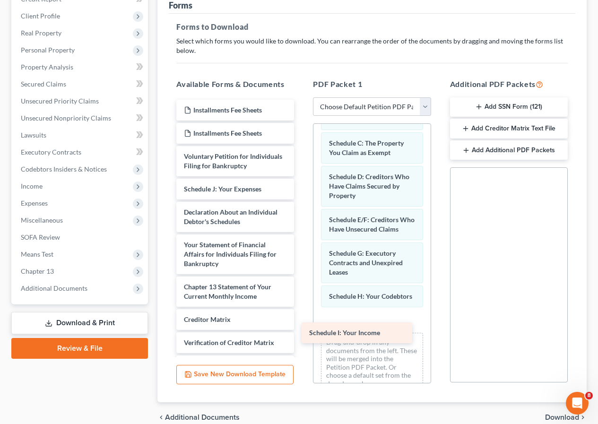
drag, startPoint x: 228, startPoint y: 202, endPoint x: 353, endPoint y: 334, distance: 181.7
click at [302, 334] on div "Schedule I: Your Income Installments Fee Sheets Installments Fee Sheets Volunta…" at bounding box center [235, 264] width 133 height 328
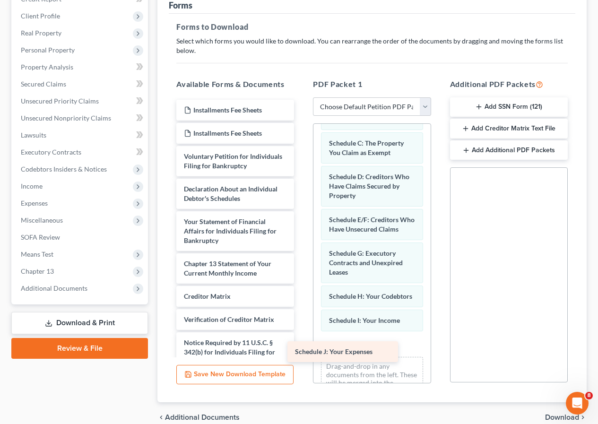
drag, startPoint x: 237, startPoint y: 200, endPoint x: 353, endPoint y: 353, distance: 192.4
click at [302, 353] on div "Schedule J: Your Expenses Installments Fee Sheets Installments Fee Sheets Volun…" at bounding box center [235, 252] width 133 height 305
click at [423, 376] on div "Summary of Your Assets and Liabilities Schedule A/B: Property Schedule C: The P…" at bounding box center [372, 246] width 117 height 359
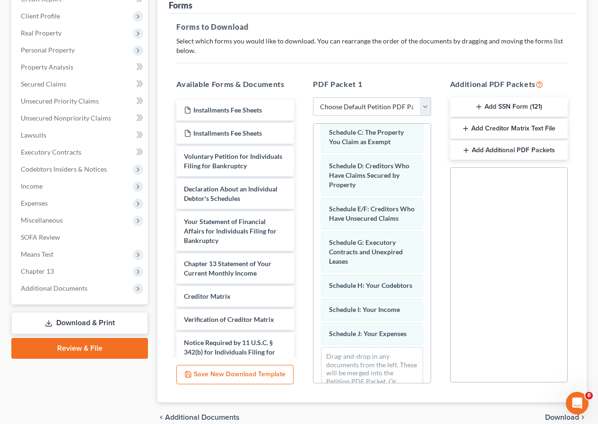
scroll to position [76, 0]
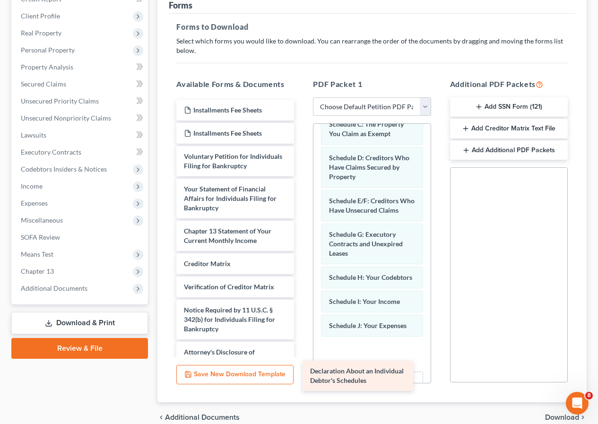
drag, startPoint x: 221, startPoint y: 202, endPoint x: 347, endPoint y: 375, distance: 213.9
click at [302, 372] on div "Declaration About an Individual Debtor's Schedules Installments Fee Sheets Inst…" at bounding box center [235, 236] width 133 height 272
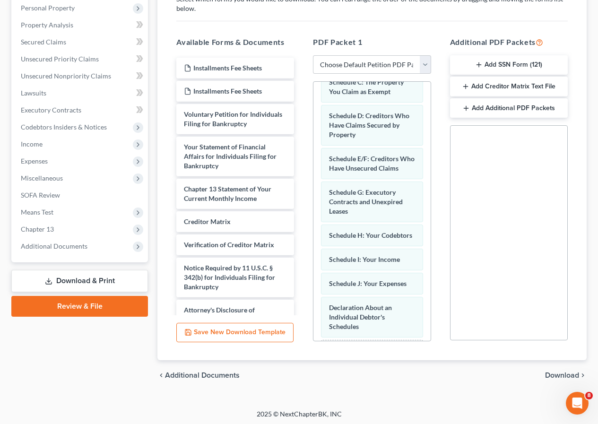
scroll to position [186, 0]
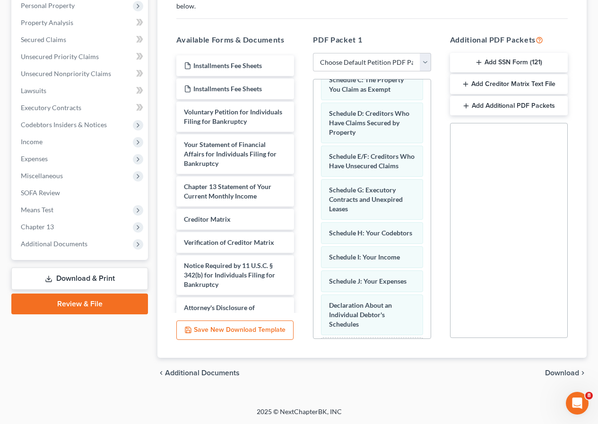
click at [557, 372] on span "Download" at bounding box center [562, 373] width 34 height 8
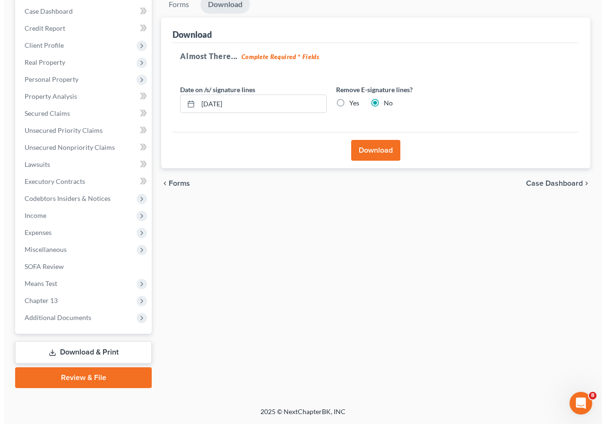
scroll to position [113, 0]
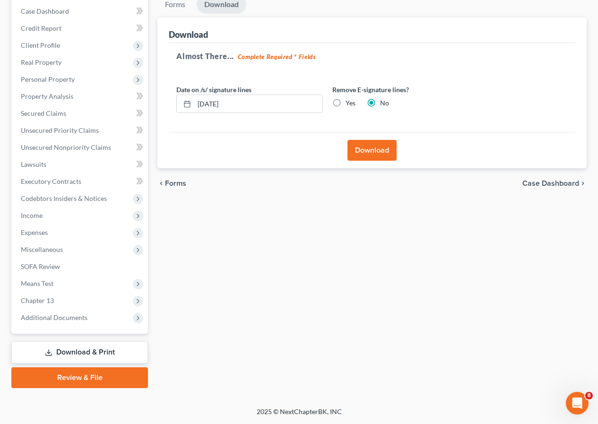
click at [370, 154] on button "Download" at bounding box center [372, 150] width 49 height 21
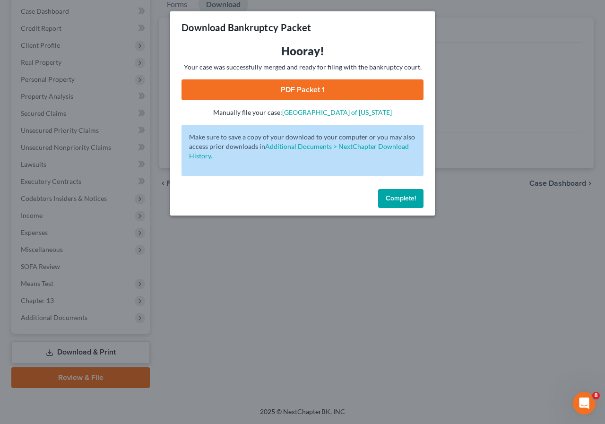
click at [300, 92] on link "PDF Packet 1" at bounding box center [303, 89] width 242 height 21
click at [393, 197] on span "Complete!" at bounding box center [401, 198] width 30 height 8
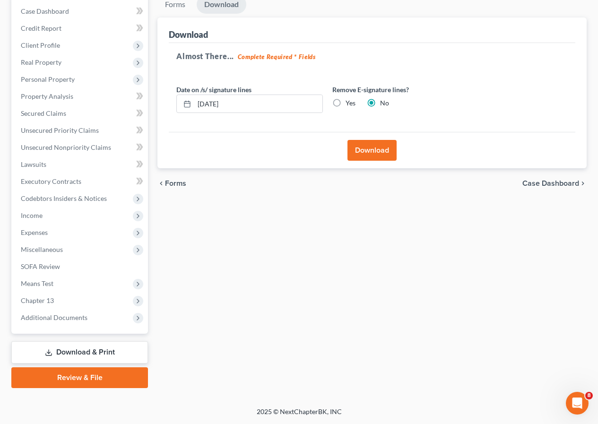
click at [70, 352] on link "Download & Print" at bounding box center [79, 352] width 137 height 22
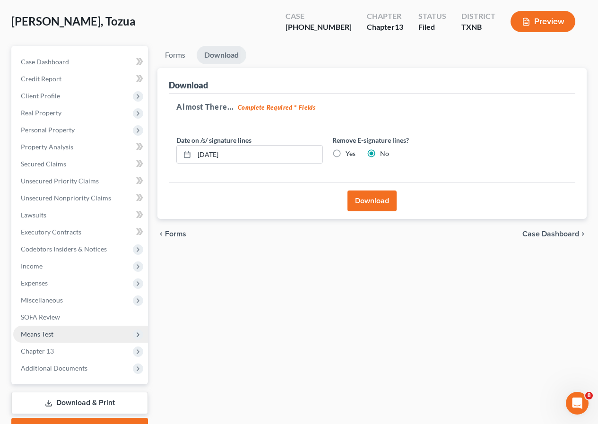
scroll to position [0, 0]
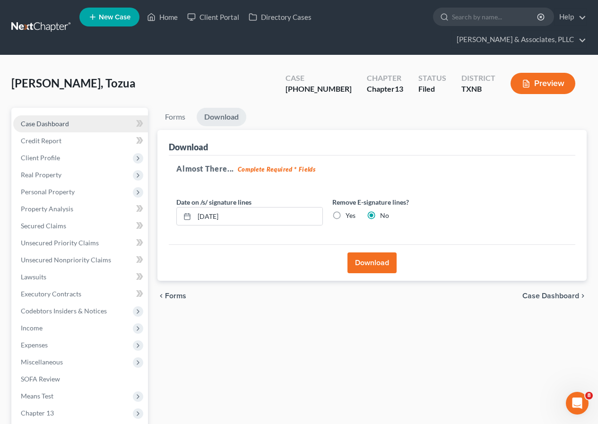
click at [66, 120] on span "Case Dashboard" at bounding box center [45, 124] width 48 height 8
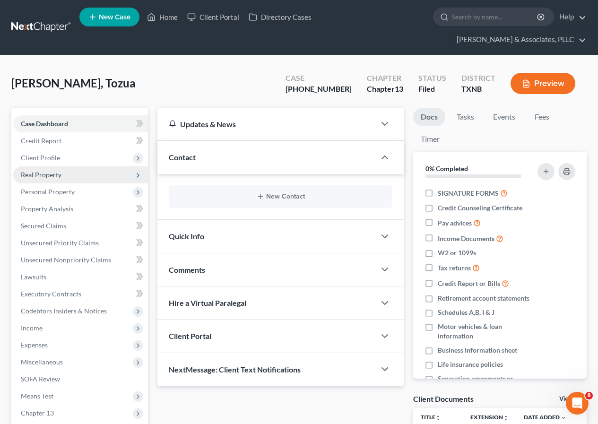
scroll to position [120, 0]
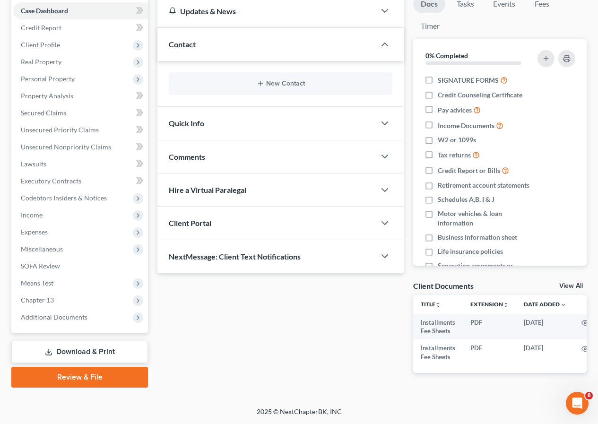
click at [89, 345] on link "Download & Print" at bounding box center [79, 352] width 137 height 22
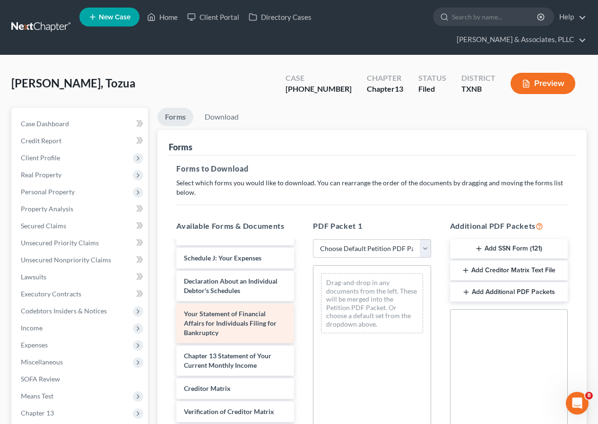
scroll to position [282, 0]
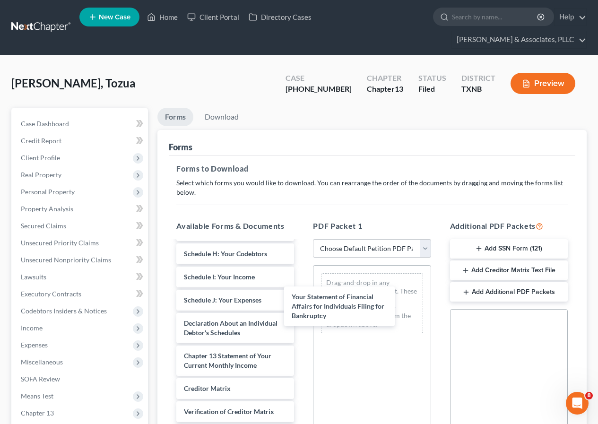
click at [302, 309] on div "Your Statement of Financial Affairs for Individuals Filing for Bankruptcy Insta…" at bounding box center [235, 237] width 133 height 519
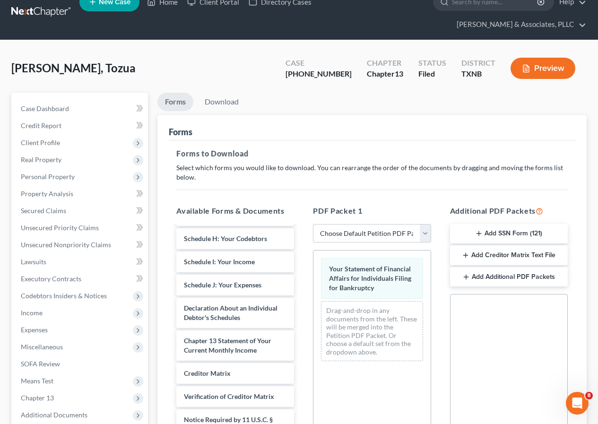
scroll to position [186, 0]
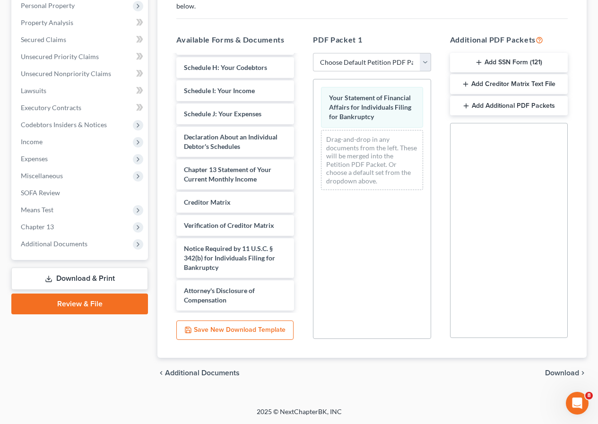
click at [561, 371] on span "Download" at bounding box center [562, 373] width 34 height 8
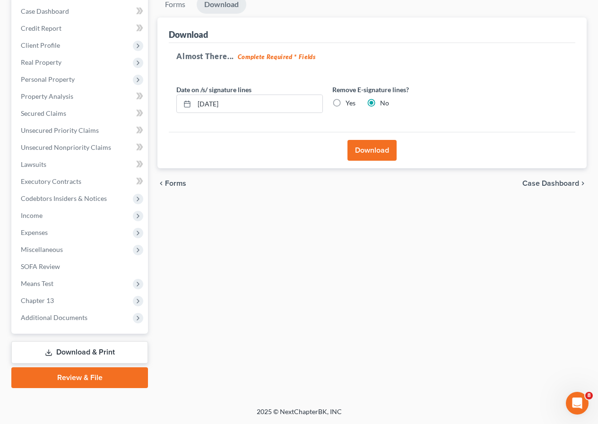
scroll to position [113, 0]
click at [366, 149] on button "Download" at bounding box center [372, 150] width 49 height 21
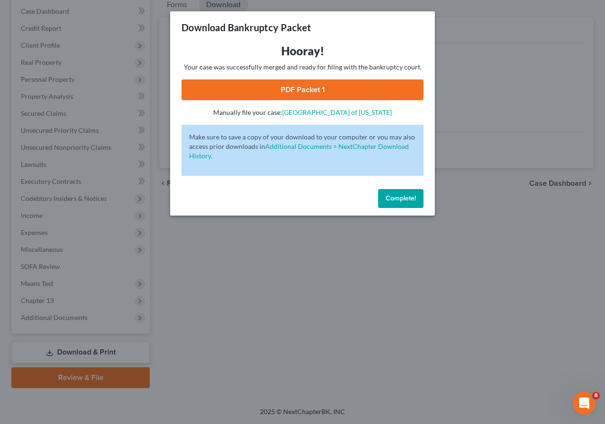
click at [298, 88] on link "PDF Packet 1" at bounding box center [303, 89] width 242 height 21
click at [399, 199] on span "Complete!" at bounding box center [401, 198] width 30 height 8
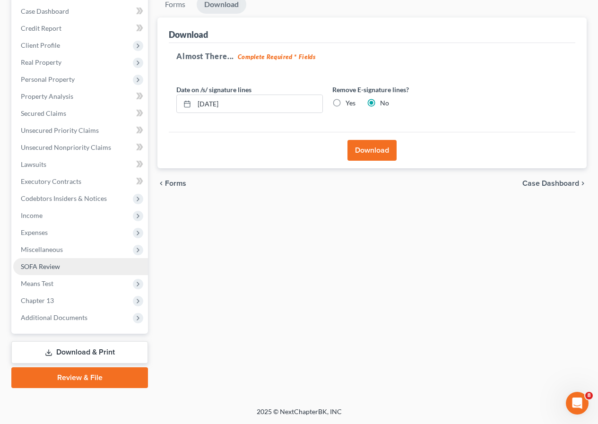
click at [44, 270] on span "SOFA Review" at bounding box center [40, 267] width 39 height 8
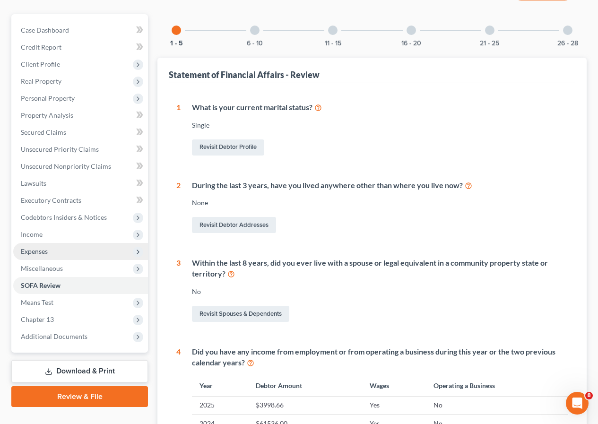
scroll to position [95, 0]
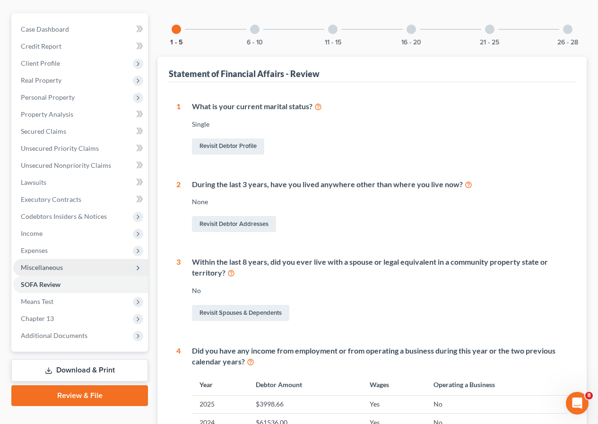
click at [50, 269] on span "Miscellaneous" at bounding box center [42, 267] width 42 height 8
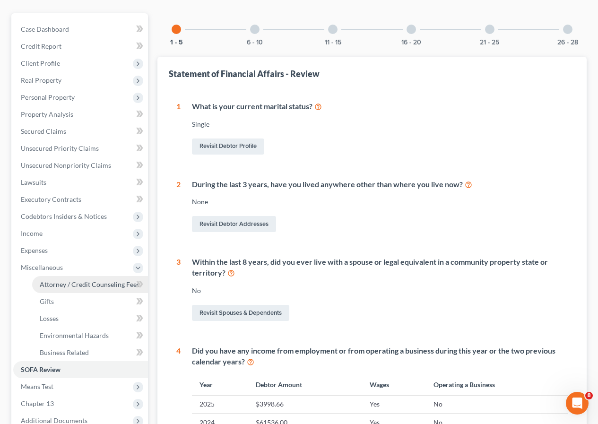
click at [60, 286] on span "Attorney / Credit Counseling Fees" at bounding box center [90, 284] width 100 height 8
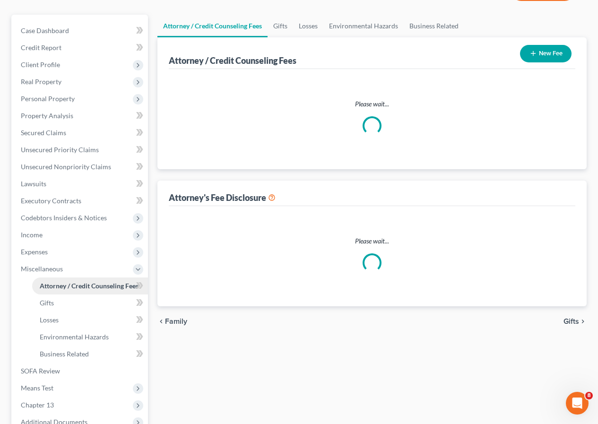
select select "0"
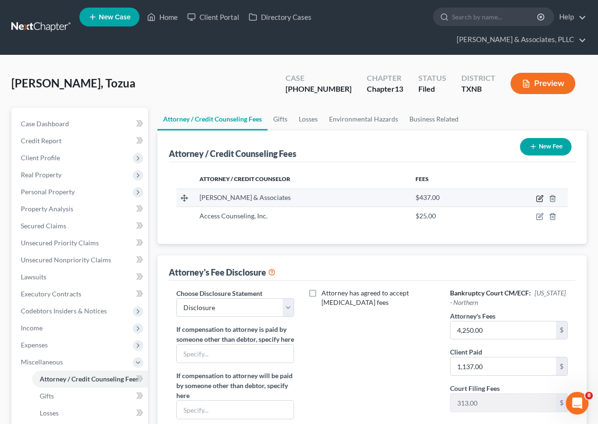
click at [538, 199] on icon "button" at bounding box center [540, 199] width 8 height 8
select select "45"
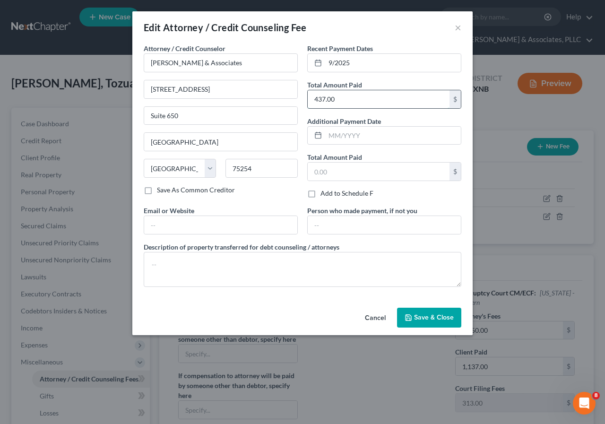
click at [313, 102] on input "437.00" at bounding box center [379, 99] width 142 height 18
type input "1137.00"
click at [430, 319] on span "Save & Close" at bounding box center [434, 318] width 40 height 8
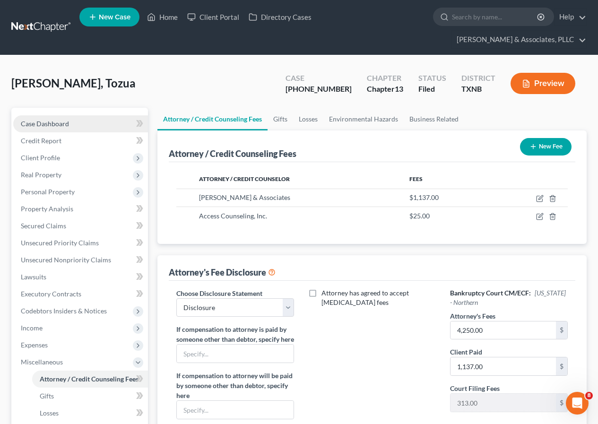
click at [49, 125] on span "Case Dashboard" at bounding box center [45, 124] width 48 height 8
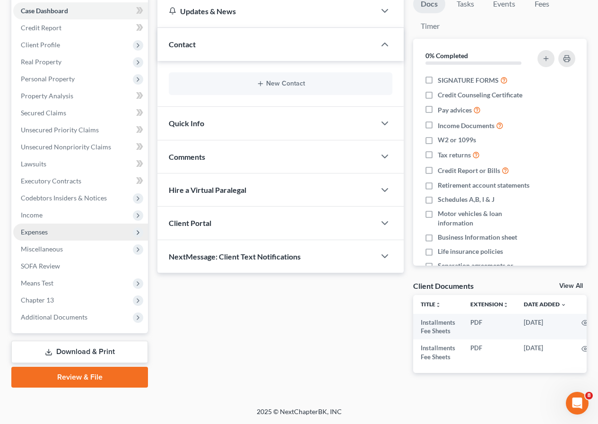
scroll to position [120, 0]
click at [87, 346] on link "Download & Print" at bounding box center [79, 352] width 137 height 22
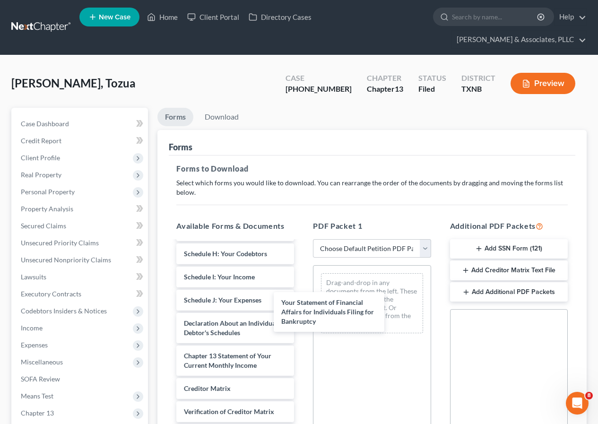
scroll to position [282, 0]
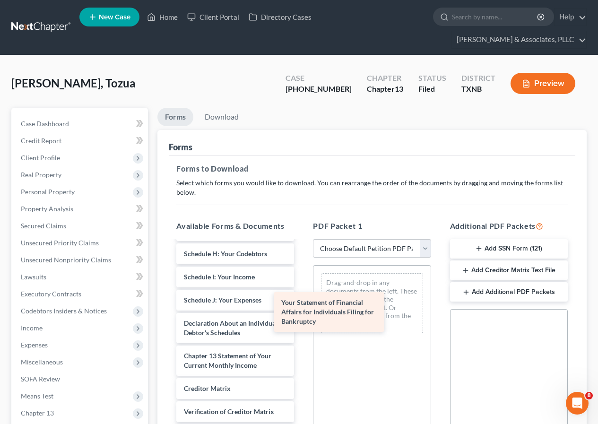
drag, startPoint x: 208, startPoint y: 326, endPoint x: 309, endPoint y: 311, distance: 101.9
click at [302, 311] on div "Your Statement of Financial Affairs for Individuals Filing for Bankruptcy Insta…" at bounding box center [235, 237] width 133 height 519
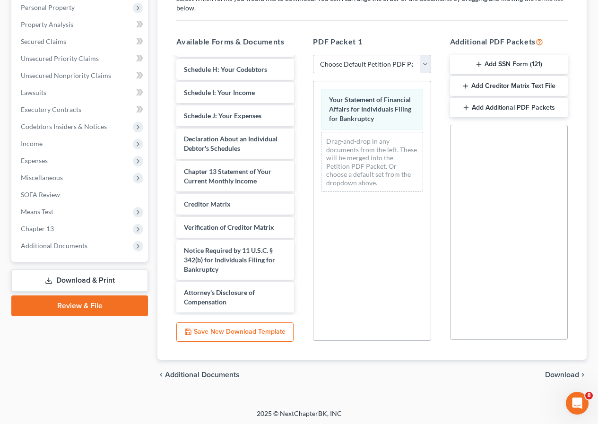
scroll to position [186, 0]
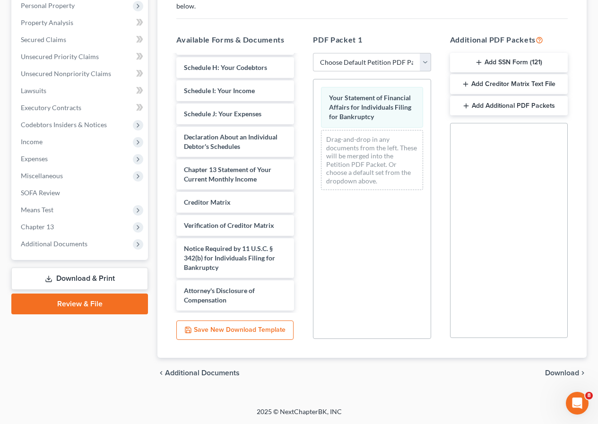
click at [561, 374] on span "Download" at bounding box center [562, 373] width 34 height 8
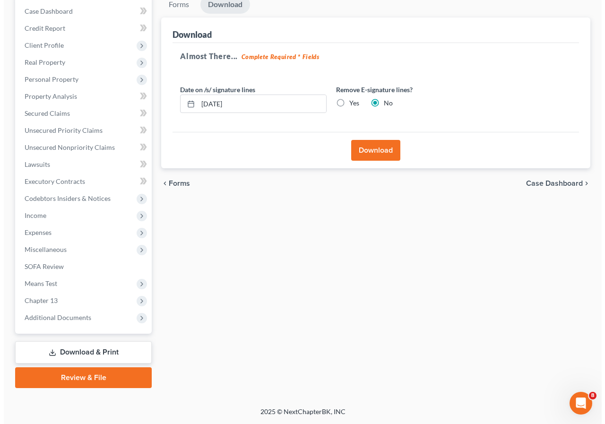
scroll to position [113, 0]
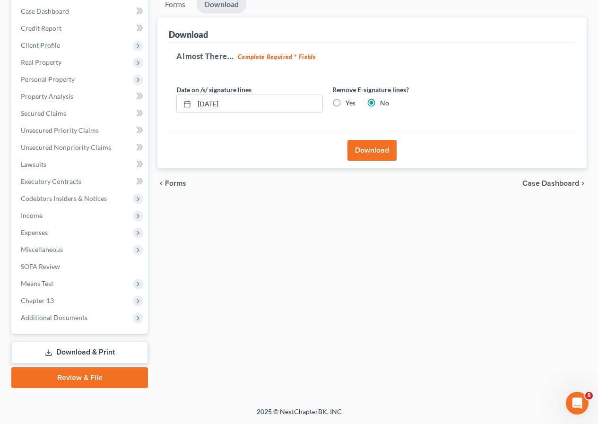
click at [369, 158] on button "Download" at bounding box center [372, 150] width 49 height 21
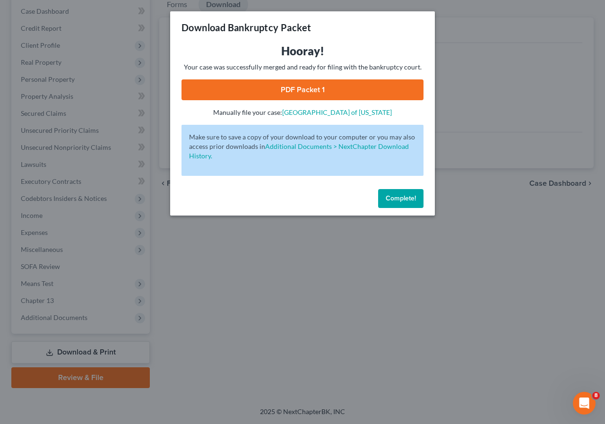
click at [290, 88] on link "PDF Packet 1" at bounding box center [303, 89] width 242 height 21
click at [386, 197] on span "Complete!" at bounding box center [401, 198] width 30 height 8
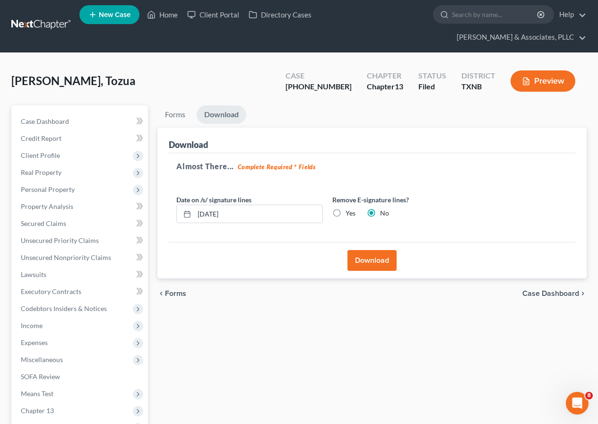
scroll to position [0, 0]
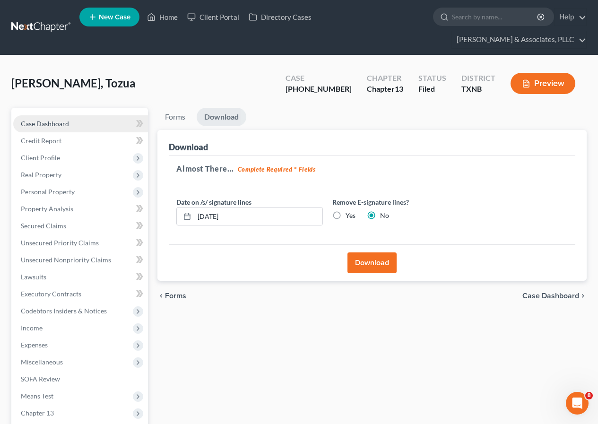
click at [46, 124] on span "Case Dashboard" at bounding box center [45, 124] width 48 height 8
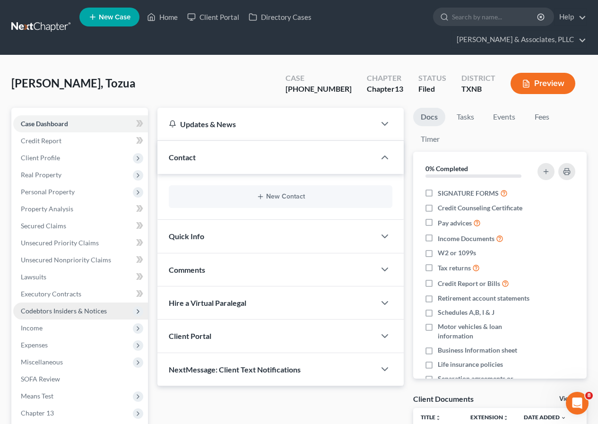
scroll to position [120, 0]
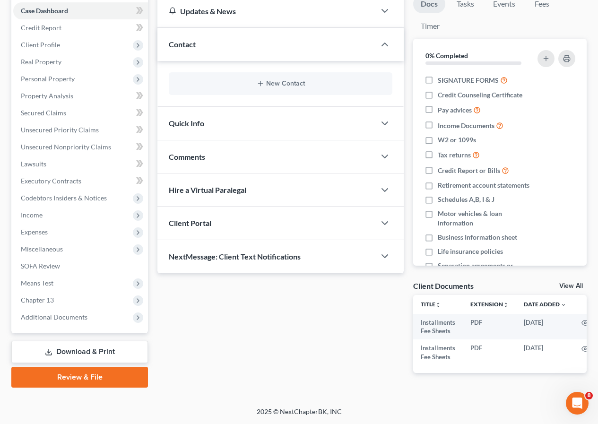
click at [84, 348] on link "Download & Print" at bounding box center [79, 352] width 137 height 22
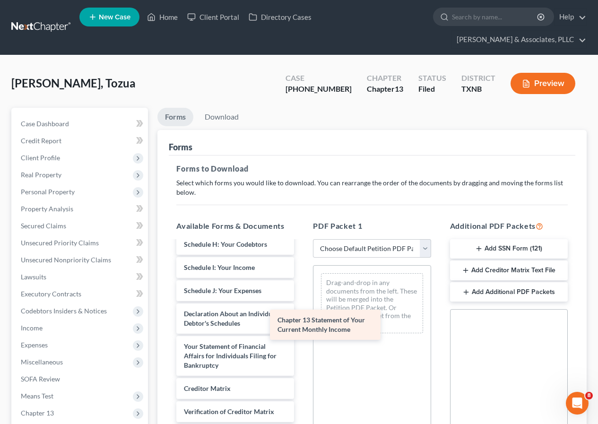
scroll to position [292, 0]
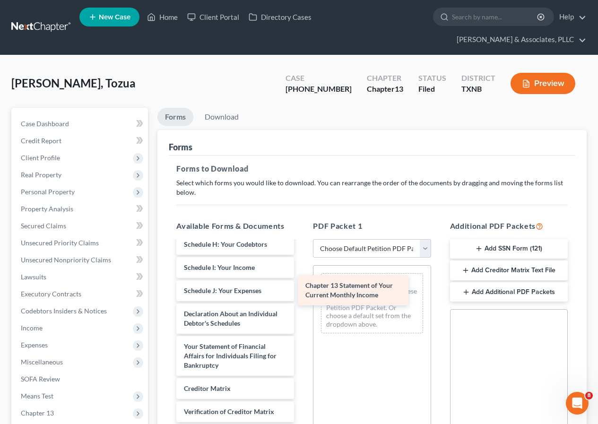
drag, startPoint x: 212, startPoint y: 368, endPoint x: 334, endPoint y: 297, distance: 141.2
click at [302, 297] on div "Chapter 13 Statement of Your Current Monthly Income Installments Fee Sheets Ins…" at bounding box center [235, 233] width 133 height 528
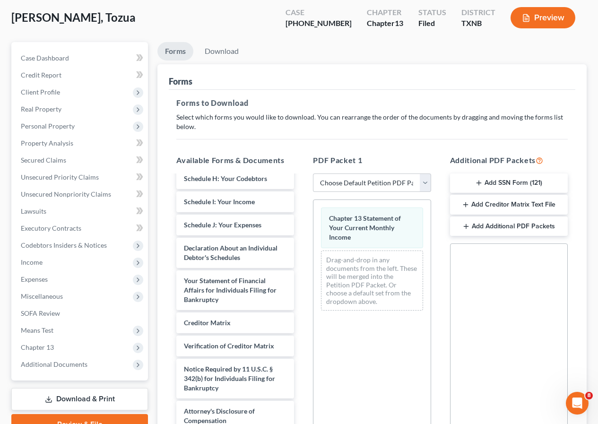
scroll to position [186, 0]
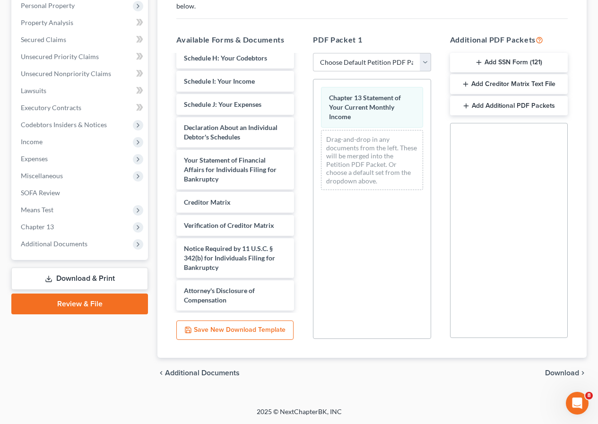
click at [549, 369] on span "Download" at bounding box center [562, 373] width 34 height 8
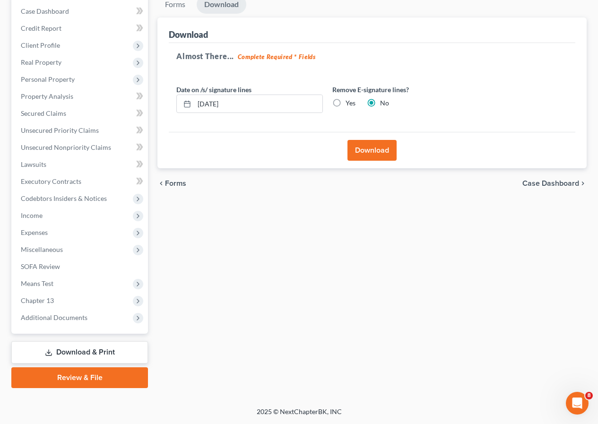
scroll to position [113, 0]
click at [375, 153] on button "Download" at bounding box center [372, 150] width 49 height 21
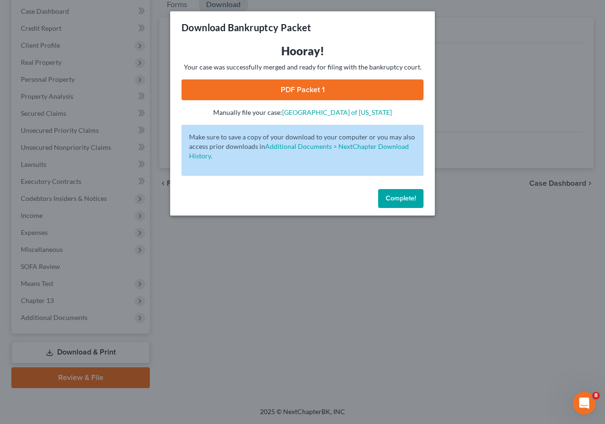
click at [296, 89] on link "PDF Packet 1" at bounding box center [303, 89] width 242 height 21
click at [401, 205] on button "Complete!" at bounding box center [400, 198] width 45 height 19
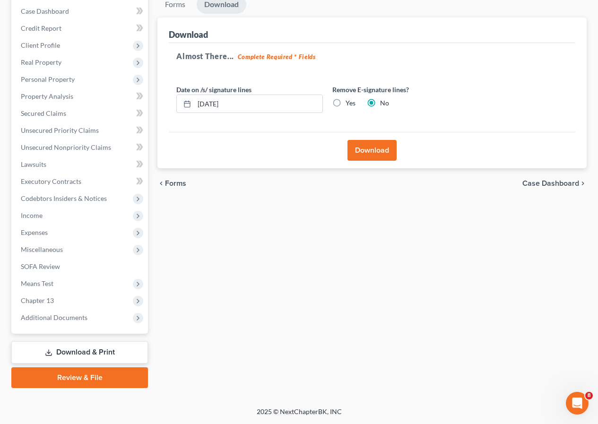
scroll to position [0, 0]
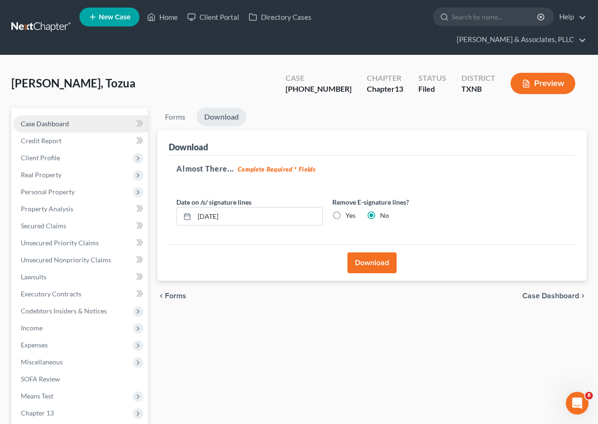
click at [64, 123] on span "Case Dashboard" at bounding box center [45, 124] width 48 height 8
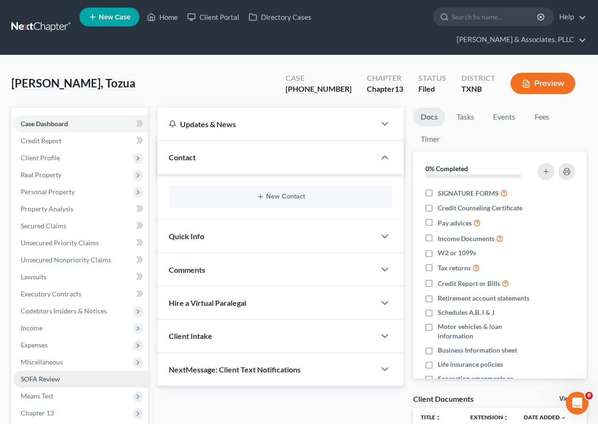
scroll to position [120, 0]
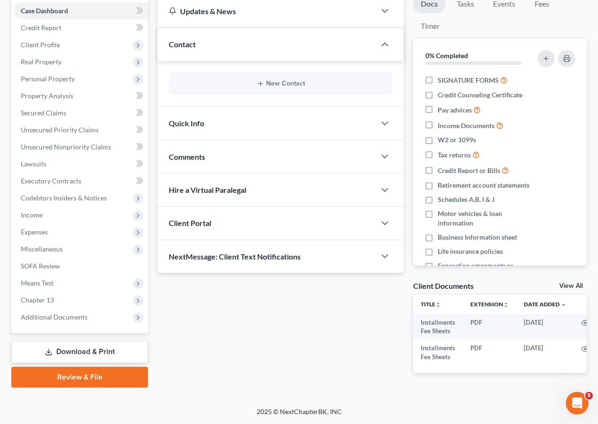
click at [100, 346] on link "Download & Print" at bounding box center [79, 352] width 137 height 22
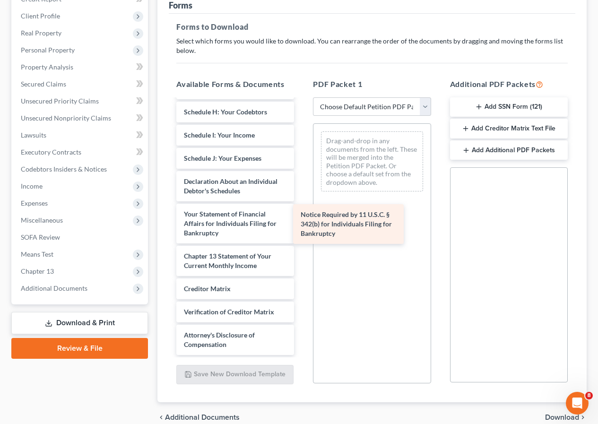
scroll to position [282, 0]
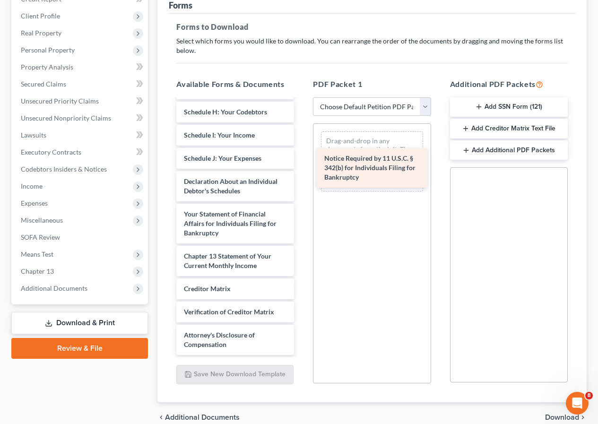
drag, startPoint x: 220, startPoint y: 306, endPoint x: 360, endPoint y: 171, distance: 194.7
click at [302, 171] on div "Notice Required by 11 U.S.C. § 342(b) for Individuals Filing for Bankruptcy Ins…" at bounding box center [235, 95] width 133 height 519
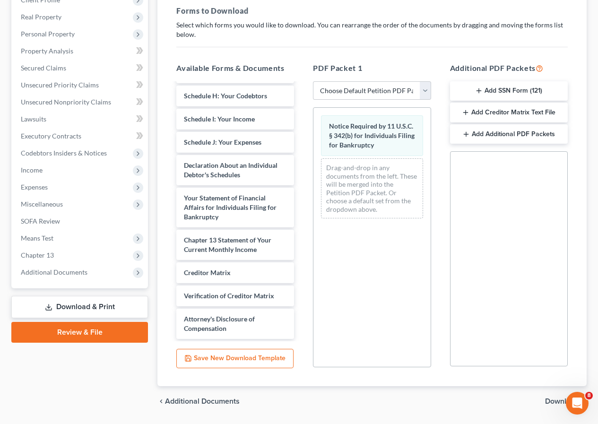
scroll to position [186, 0]
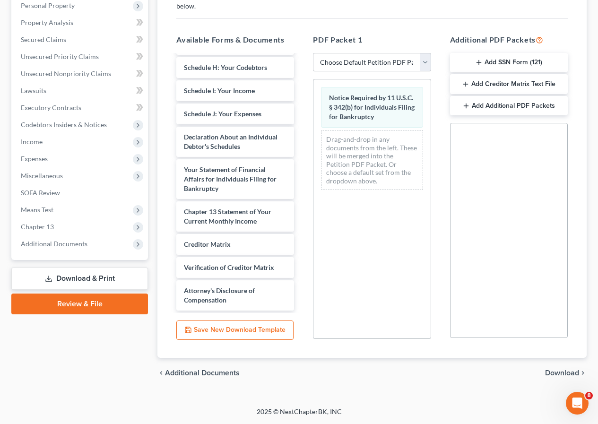
drag, startPoint x: 550, startPoint y: 369, endPoint x: 463, endPoint y: 354, distance: 88.0
click at [550, 369] on span "Download" at bounding box center [562, 373] width 34 height 8
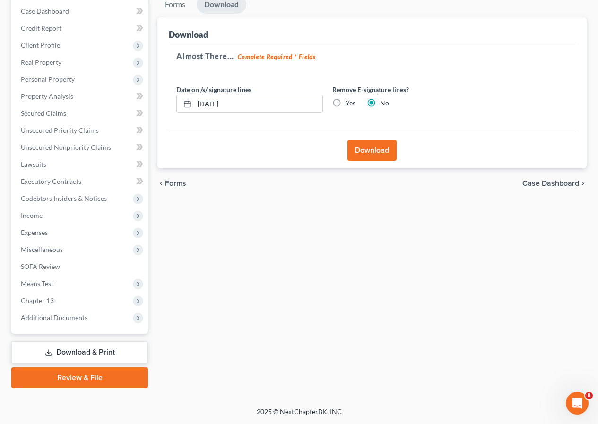
scroll to position [113, 0]
click at [368, 155] on button "Download" at bounding box center [372, 150] width 49 height 21
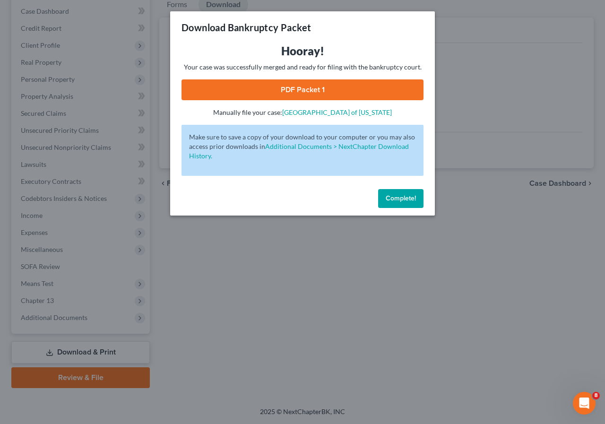
click at [291, 95] on link "PDF Packet 1" at bounding box center [303, 89] width 242 height 21
drag, startPoint x: 394, startPoint y: 196, endPoint x: 269, endPoint y: 208, distance: 125.9
click at [394, 196] on span "Complete!" at bounding box center [401, 198] width 30 height 8
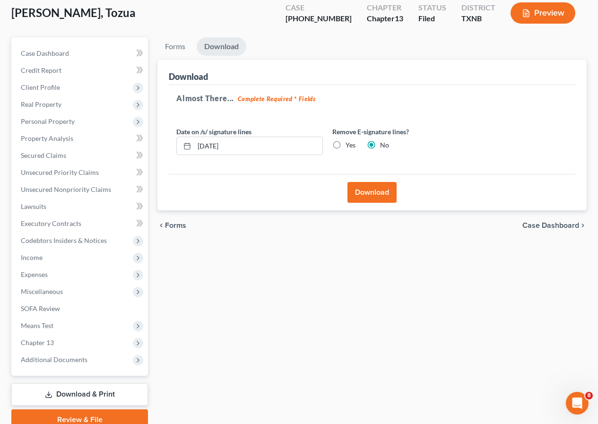
scroll to position [0, 0]
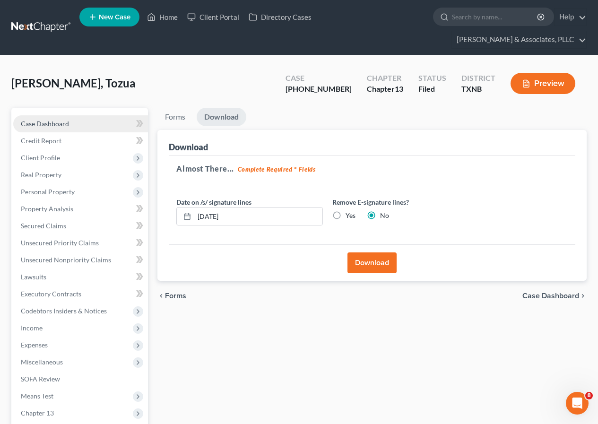
click at [62, 126] on span "Case Dashboard" at bounding box center [45, 124] width 48 height 8
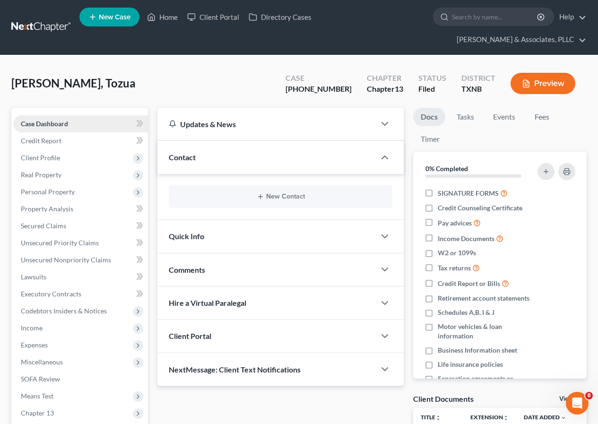
click at [62, 120] on span "Case Dashboard" at bounding box center [44, 124] width 47 height 8
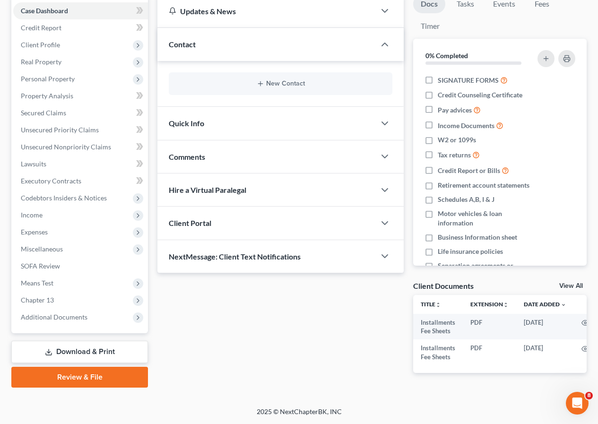
click at [96, 345] on link "Download & Print" at bounding box center [79, 352] width 137 height 22
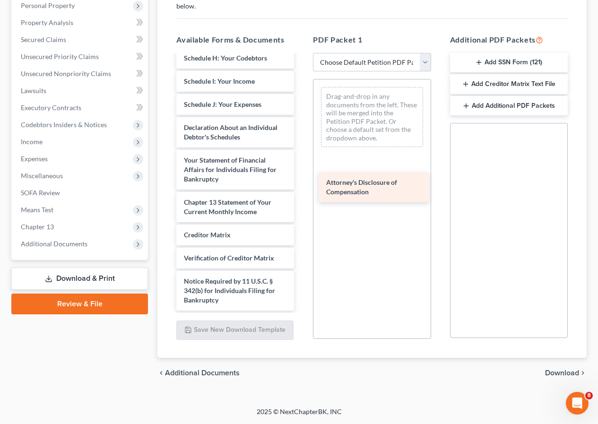
scroll to position [292, 0]
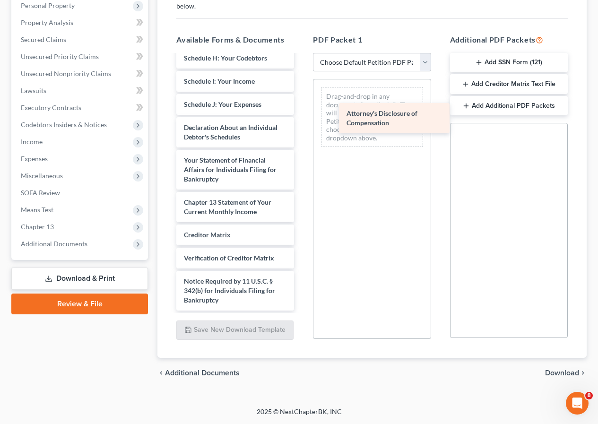
drag, startPoint x: 202, startPoint y: 294, endPoint x: 365, endPoint y: 117, distance: 240.7
click at [302, 117] on div "Attorney's Disclosure of Compensation Installments Fee Sheets Installments Fee …" at bounding box center [235, 46] width 133 height 528
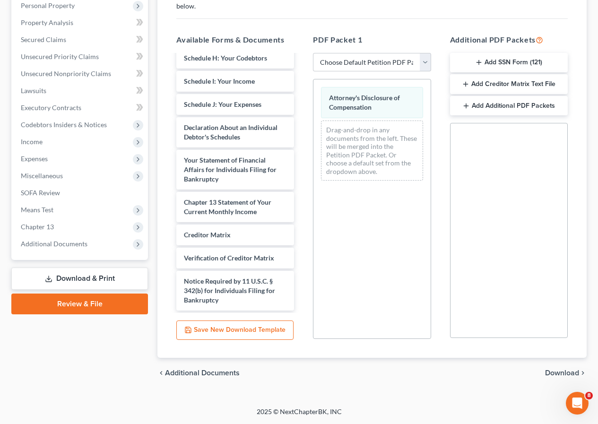
click at [560, 373] on span "Download" at bounding box center [562, 373] width 34 height 8
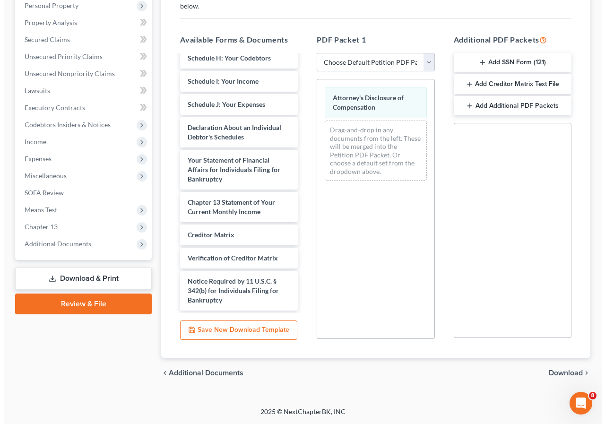
scroll to position [113, 0]
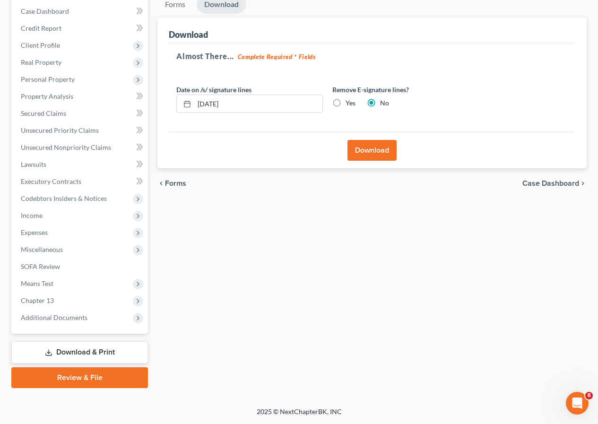
click at [361, 151] on button "Download" at bounding box center [372, 150] width 49 height 21
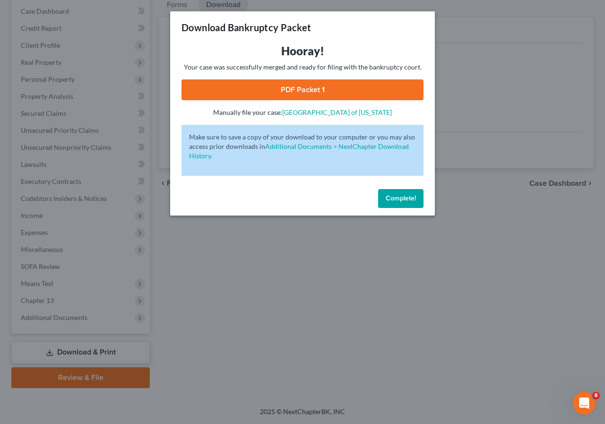
click at [294, 89] on link "PDF Packet 1" at bounding box center [303, 89] width 242 height 21
click at [404, 199] on span "Complete!" at bounding box center [401, 198] width 30 height 8
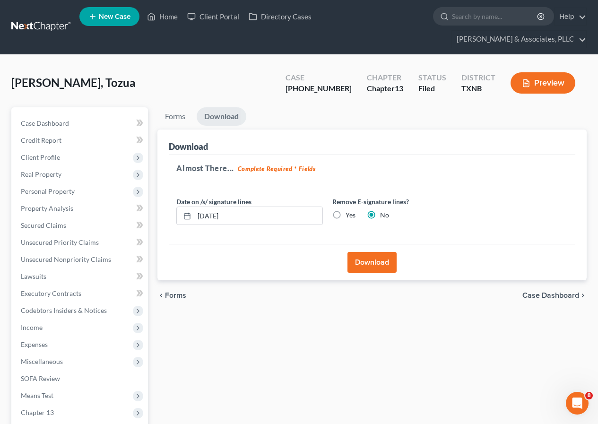
scroll to position [0, 0]
